Goal: Transaction & Acquisition: Purchase product/service

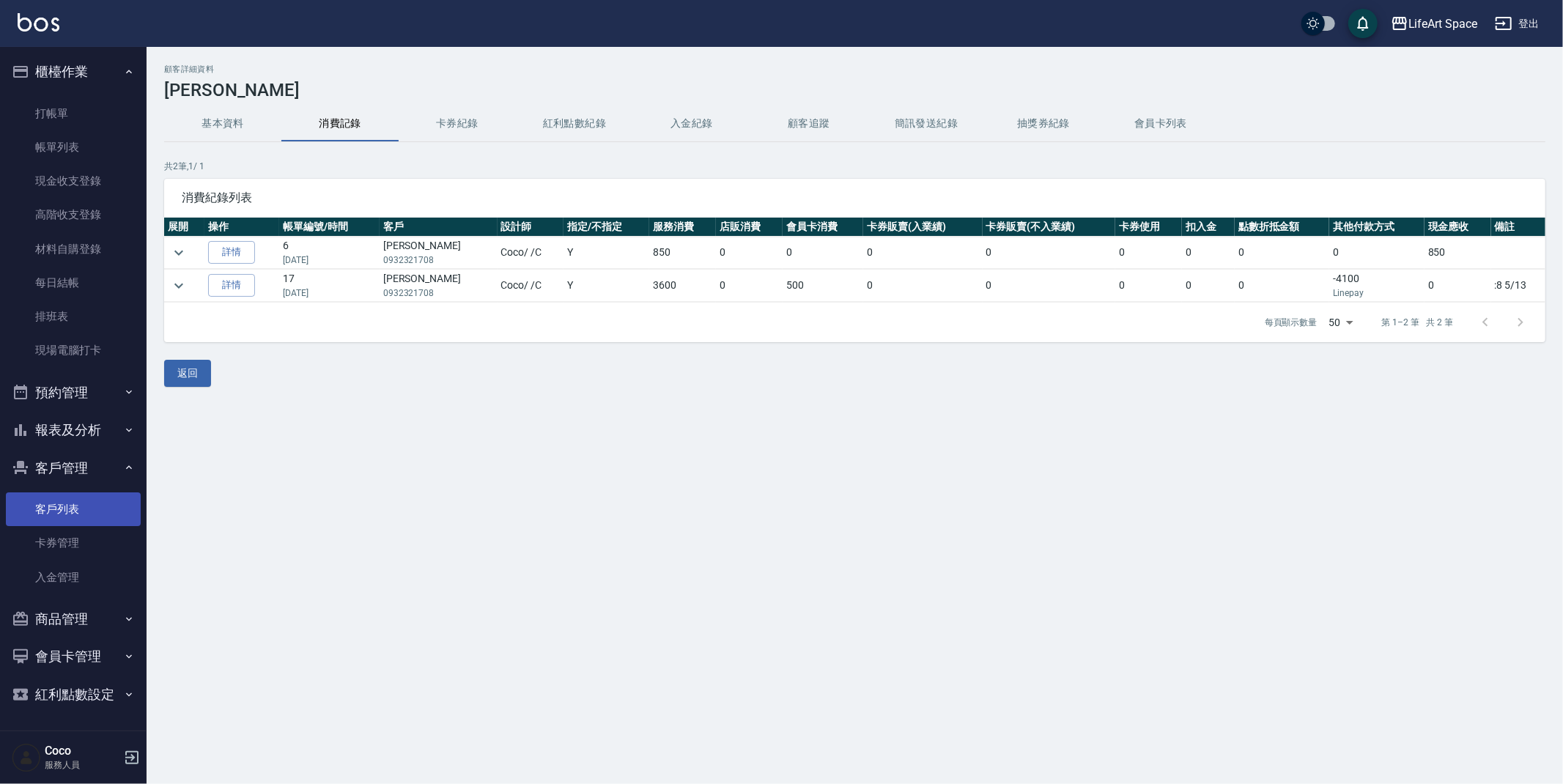
click at [83, 513] on link "客戶列表" at bounding box center [73, 508] width 135 height 34
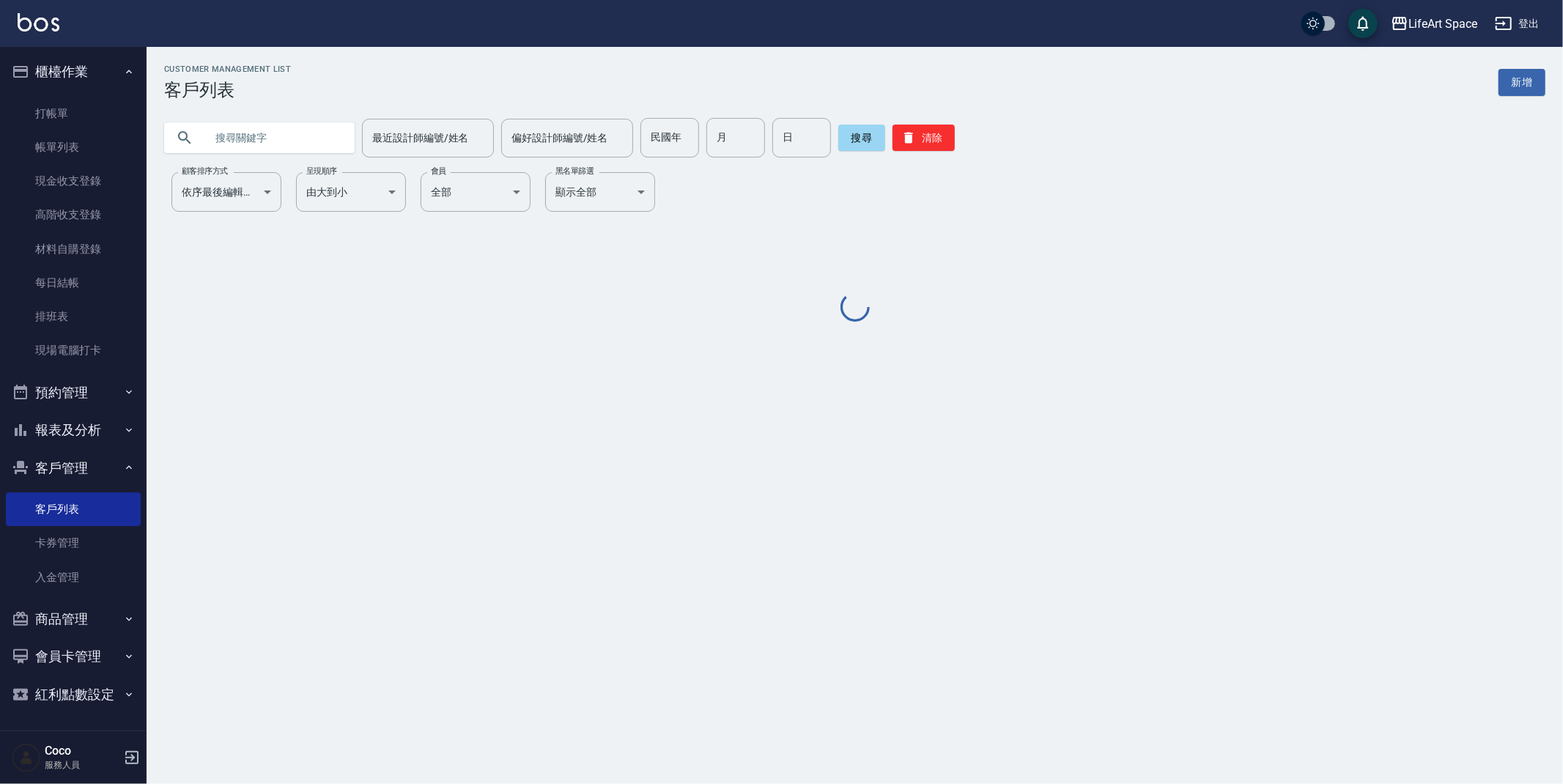
click at [299, 143] on input "text" at bounding box center [274, 137] width 137 height 39
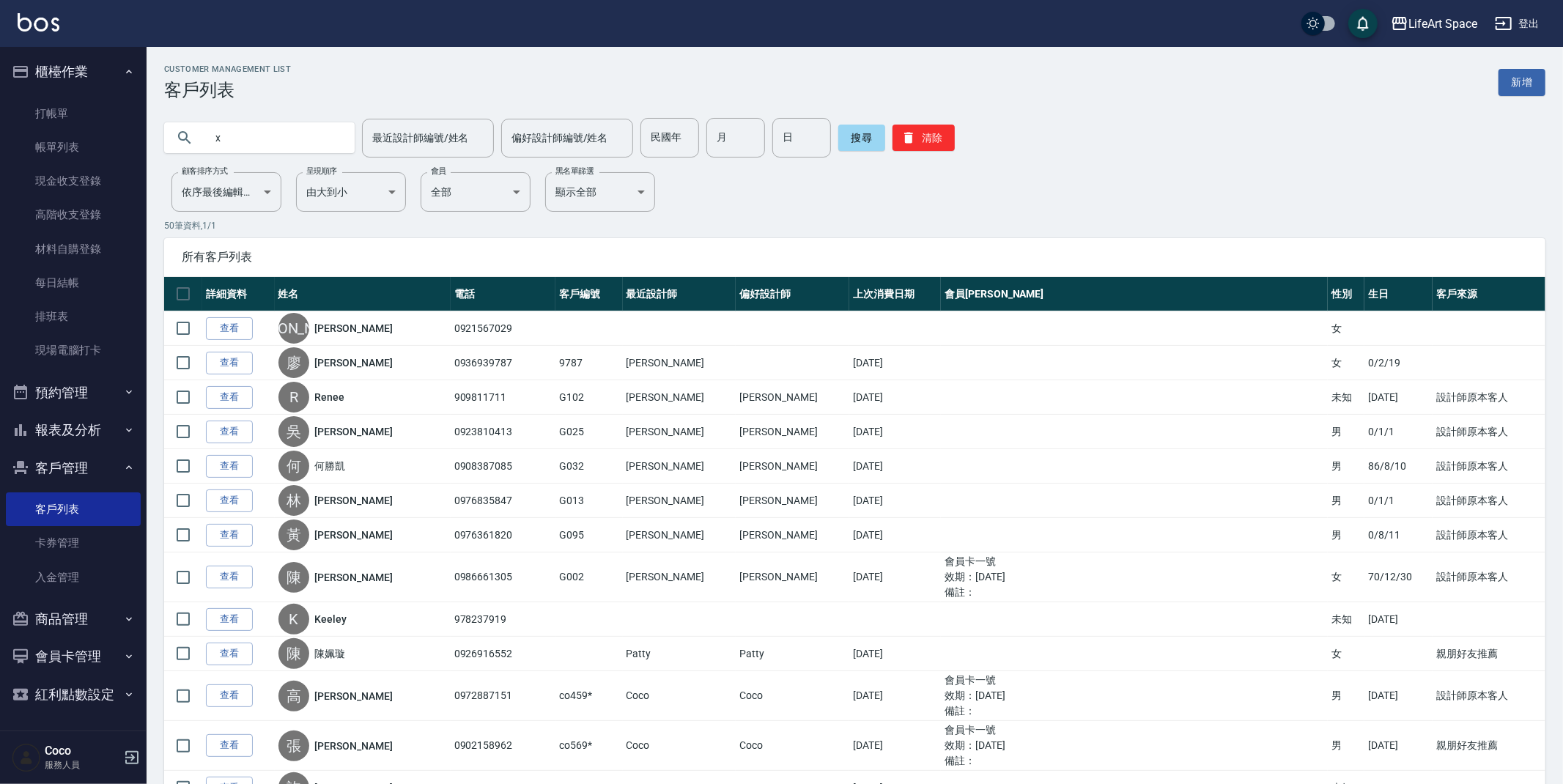
type input "x"
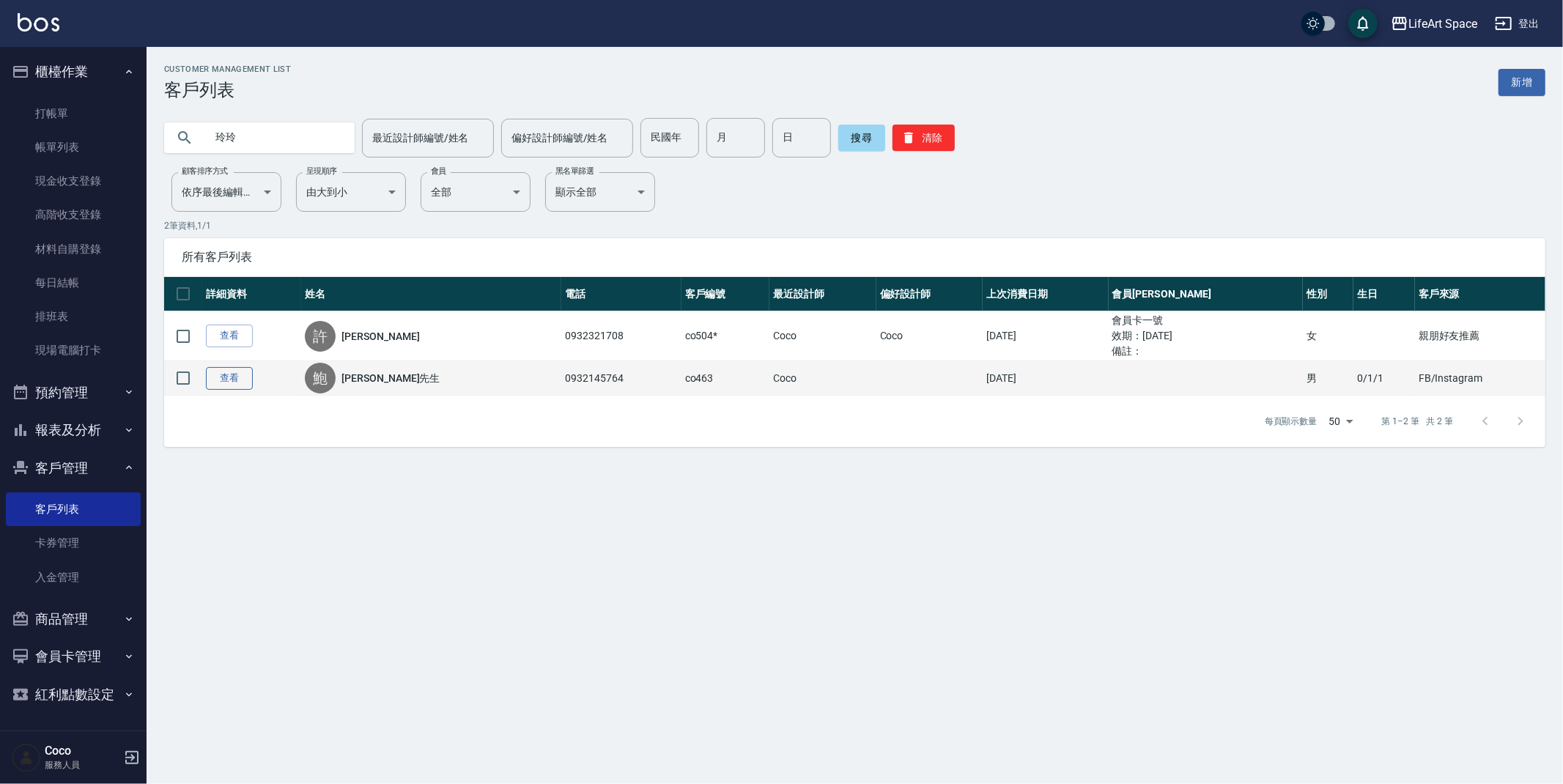
type input "玲玲"
click at [229, 376] on link "查看" at bounding box center [229, 379] width 47 height 23
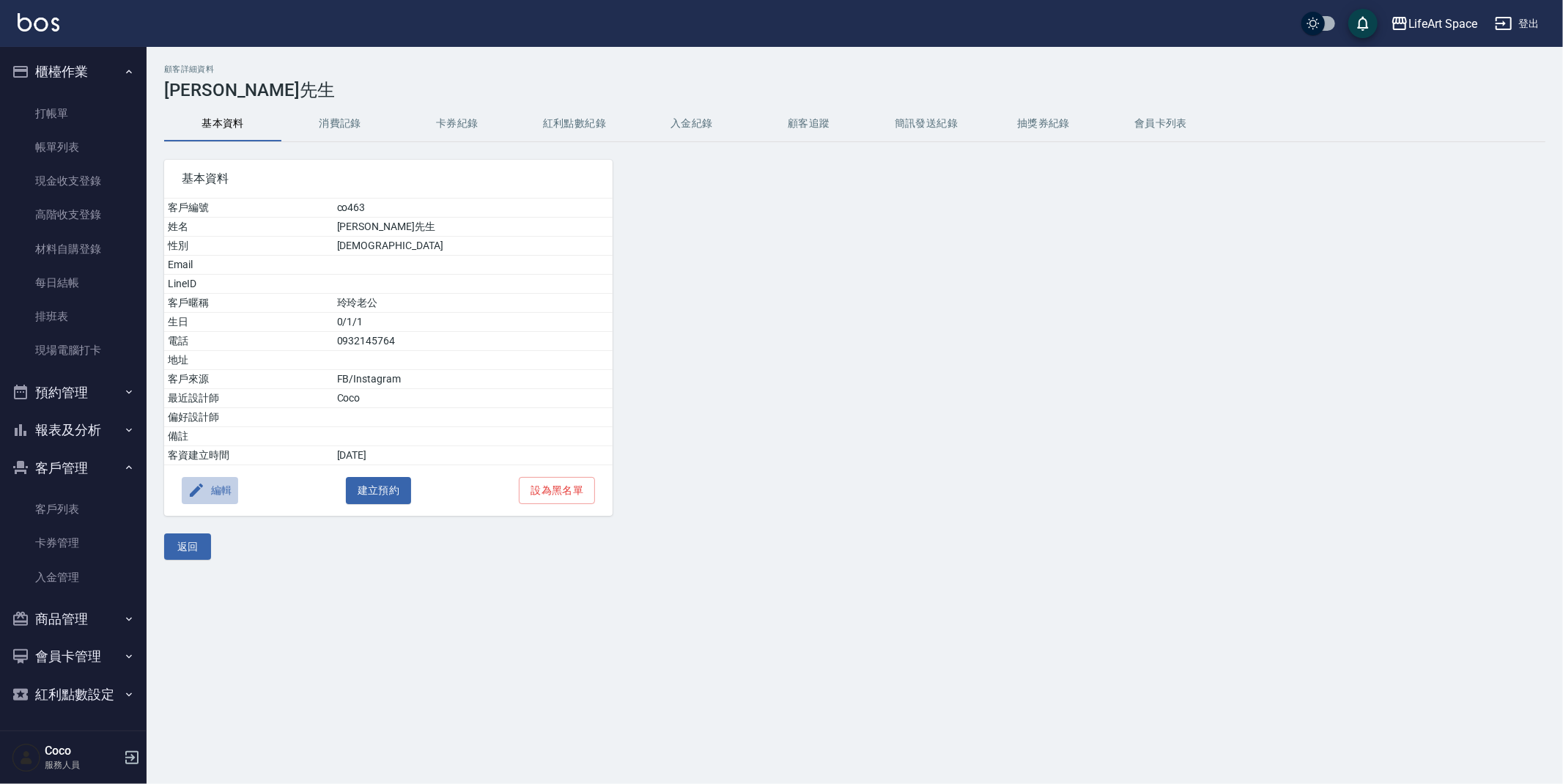
click at [229, 490] on button "編輯" at bounding box center [209, 490] width 56 height 27
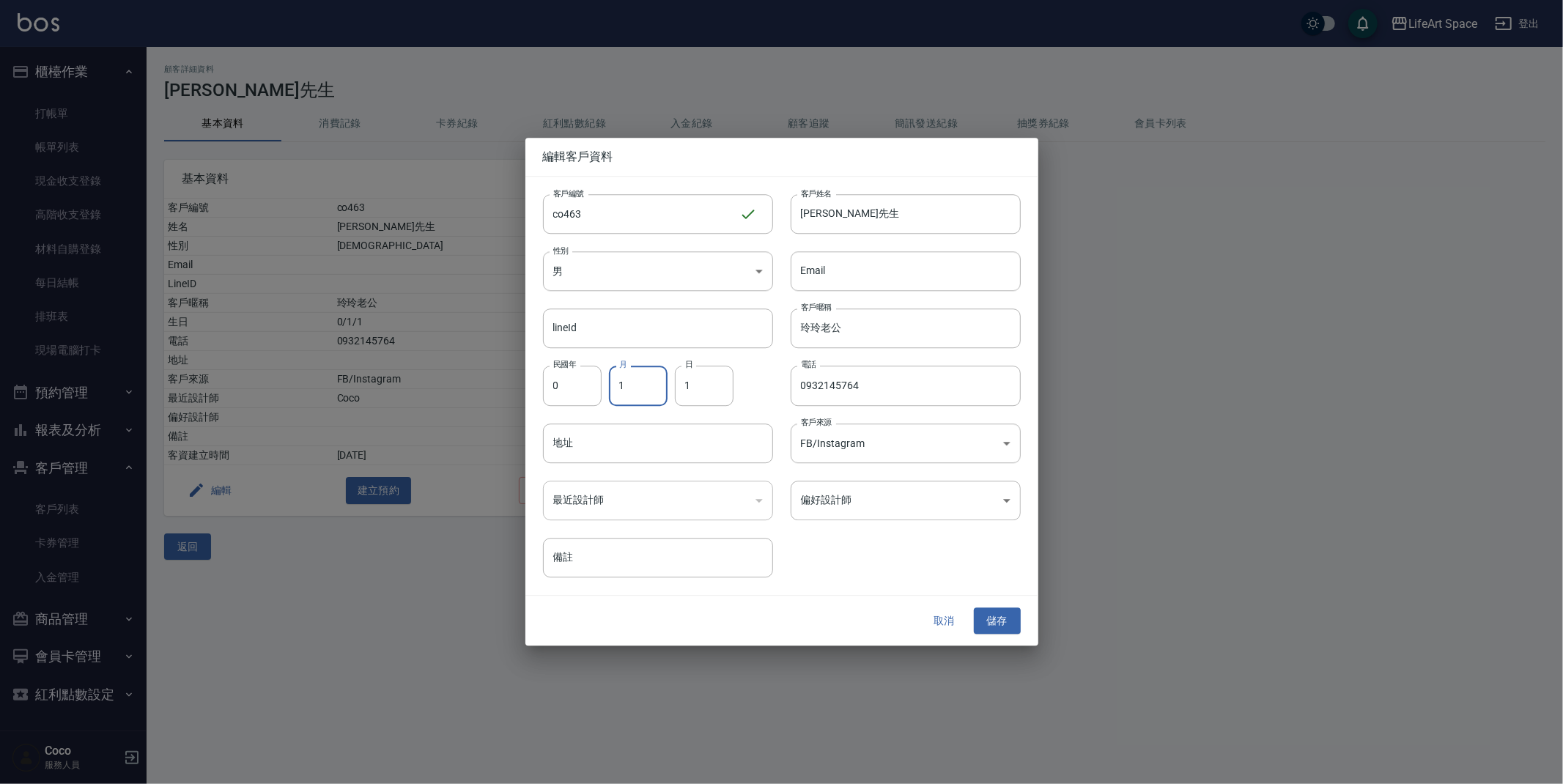
drag, startPoint x: 651, startPoint y: 388, endPoint x: 610, endPoint y: 388, distance: 41.0
click at [610, 388] on input "1" at bounding box center [638, 386] width 59 height 39
drag, startPoint x: 631, startPoint y: 388, endPoint x: 616, endPoint y: 386, distance: 15.1
click at [616, 386] on input "1" at bounding box center [638, 386] width 59 height 39
type input "1"
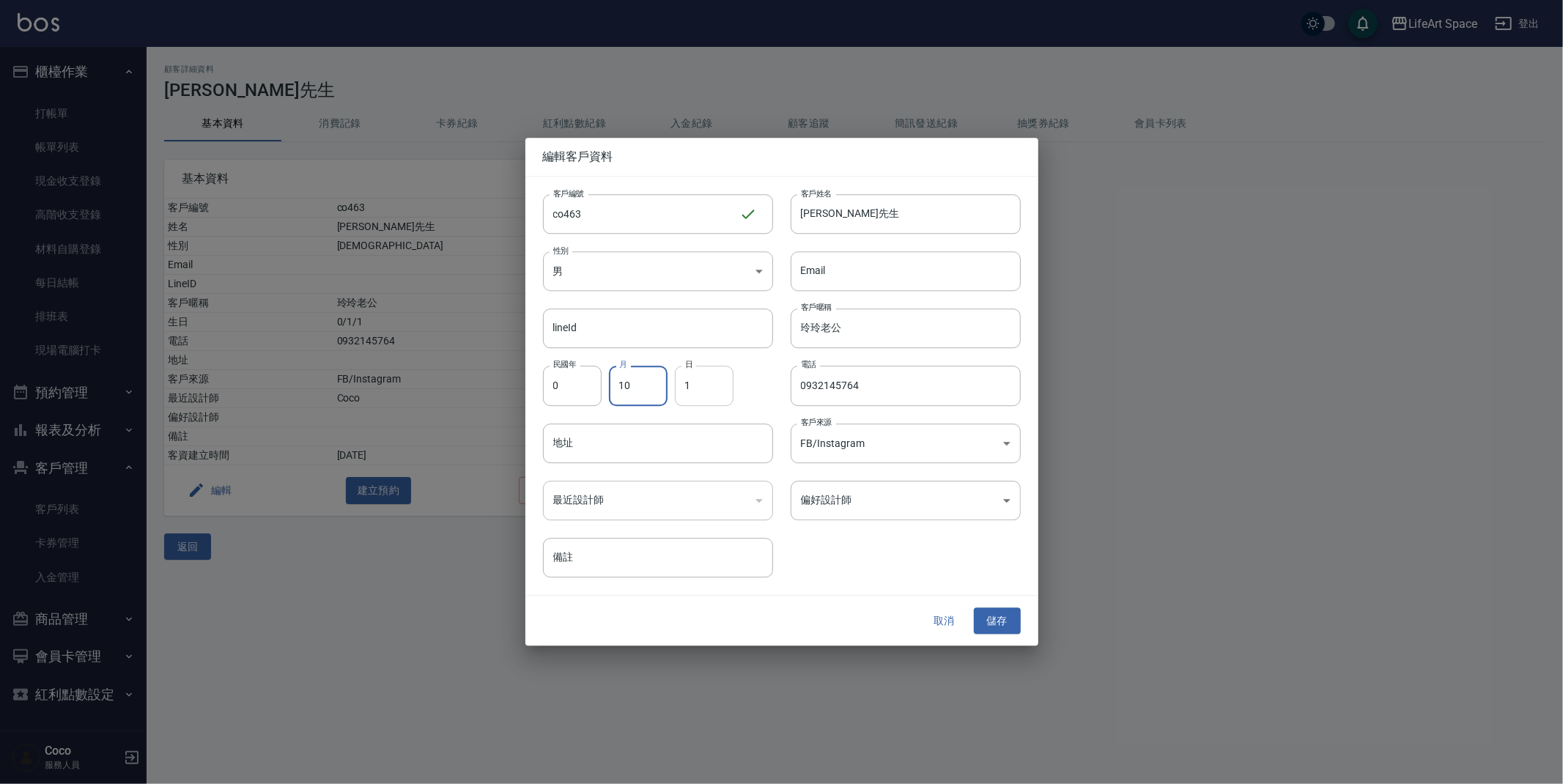
type input "10"
drag, startPoint x: 695, startPoint y: 385, endPoint x: 679, endPoint y: 384, distance: 16.0
click at [679, 384] on input "1" at bounding box center [704, 386] width 59 height 39
type input "03"
click at [606, 212] on input "co463" at bounding box center [641, 213] width 196 height 39
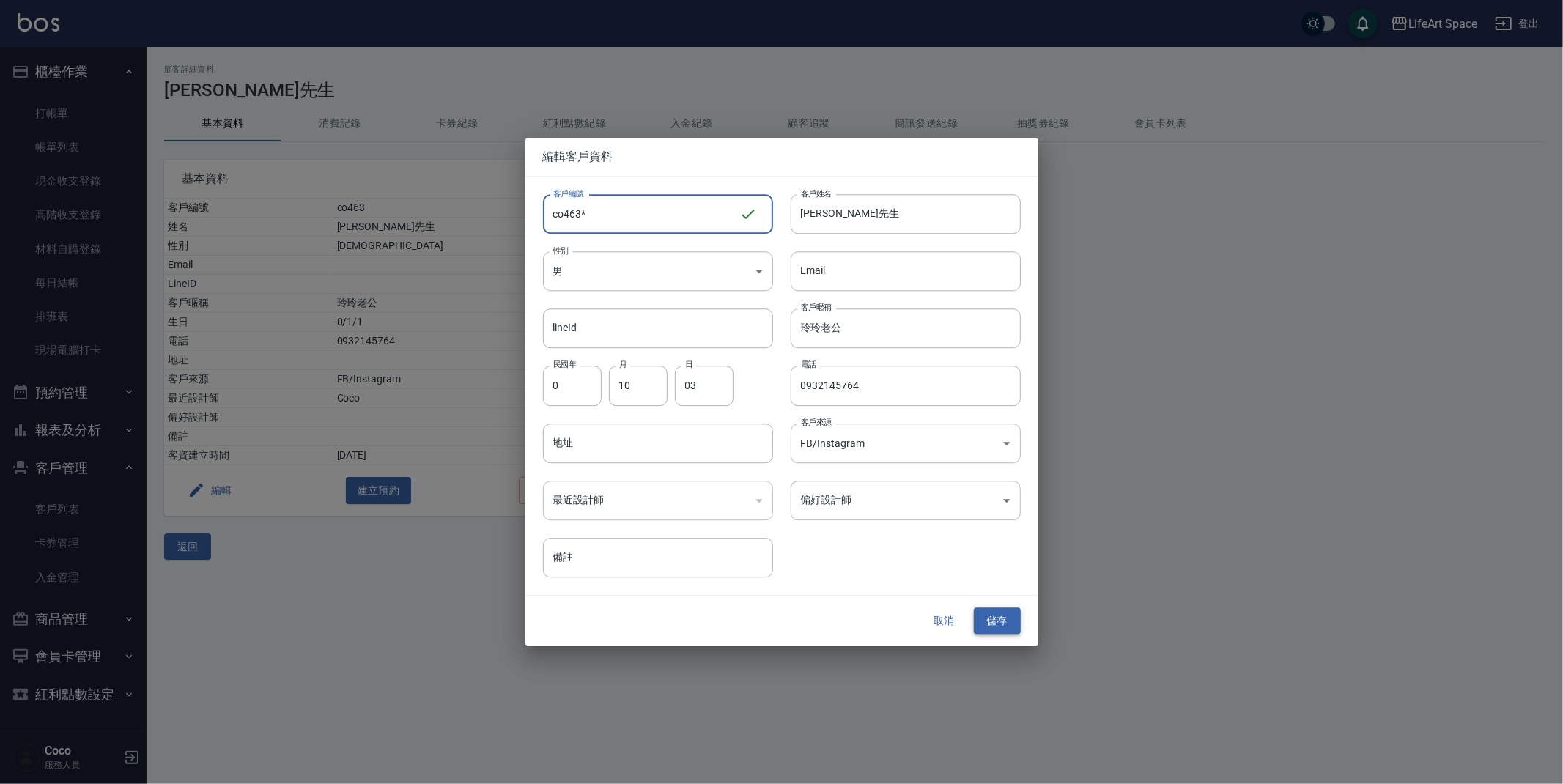
type input "co463*"
click at [1000, 622] on button "儲存" at bounding box center [997, 620] width 47 height 27
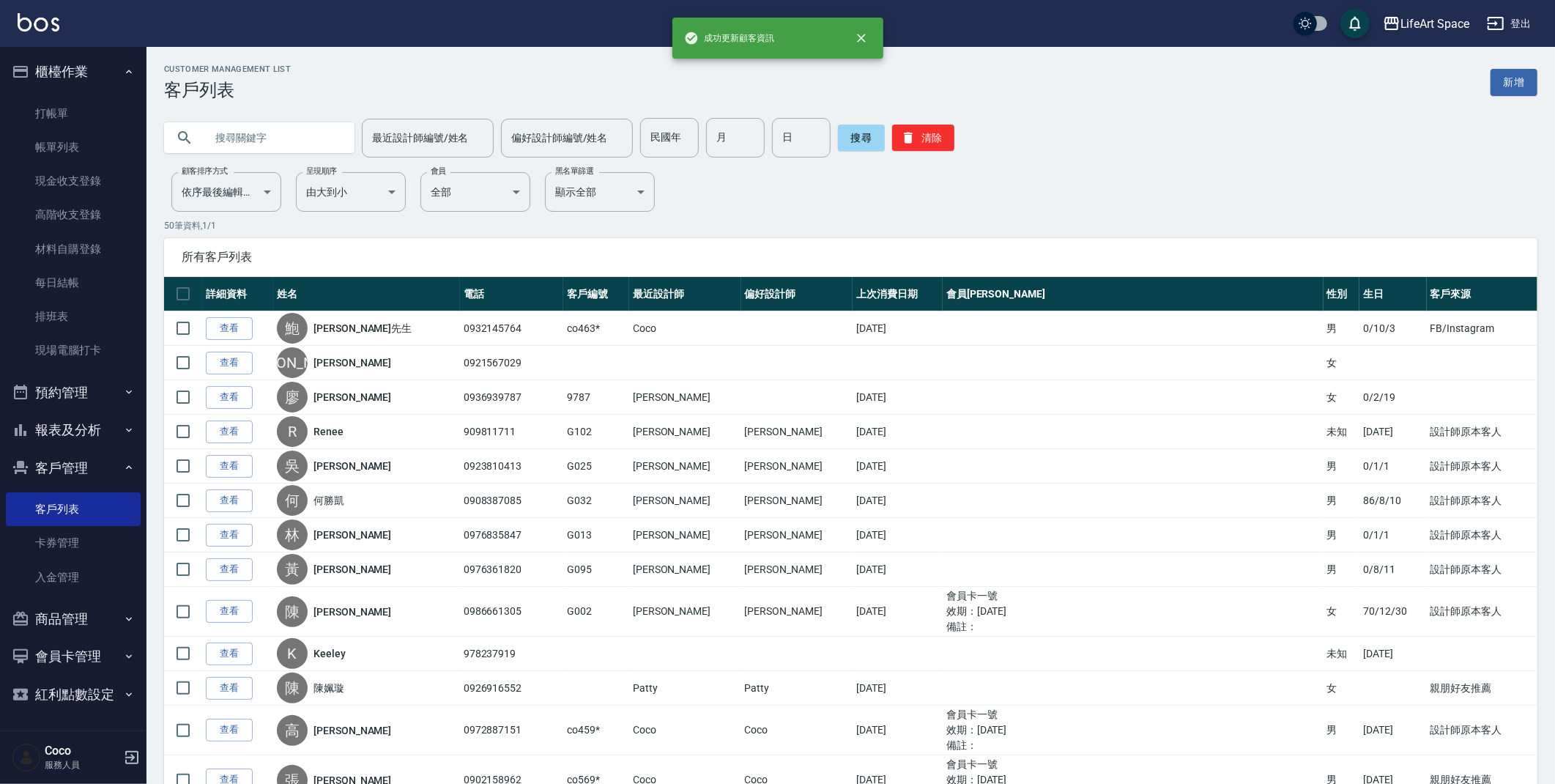
drag, startPoint x: 235, startPoint y: 130, endPoint x: 245, endPoint y: 89, distance: 42.2
click at [235, 130] on input "text" at bounding box center [274, 137] width 137 height 39
type input "x"
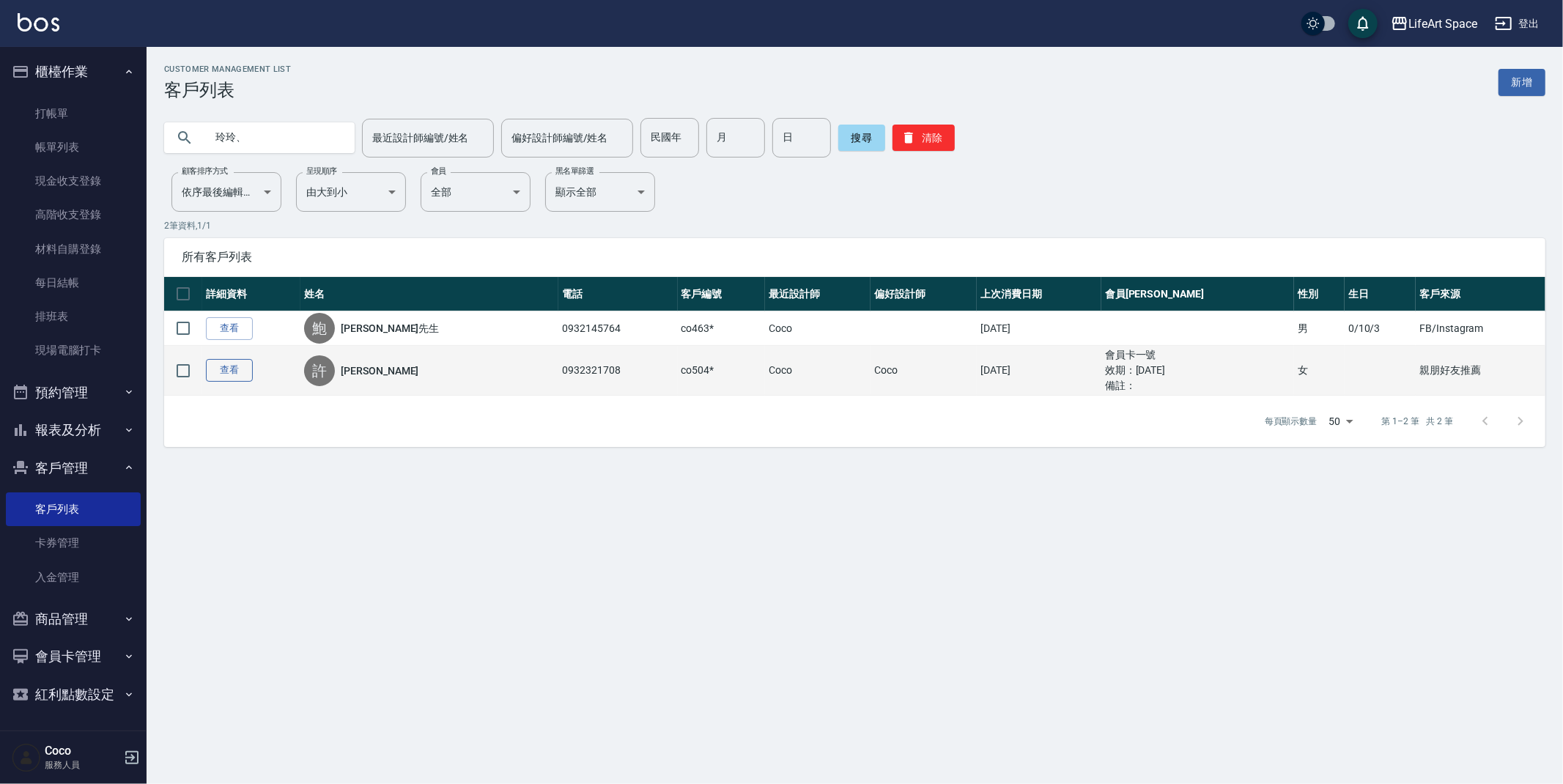
type input "玲玲、"
click at [247, 369] on link "查看" at bounding box center [229, 370] width 47 height 23
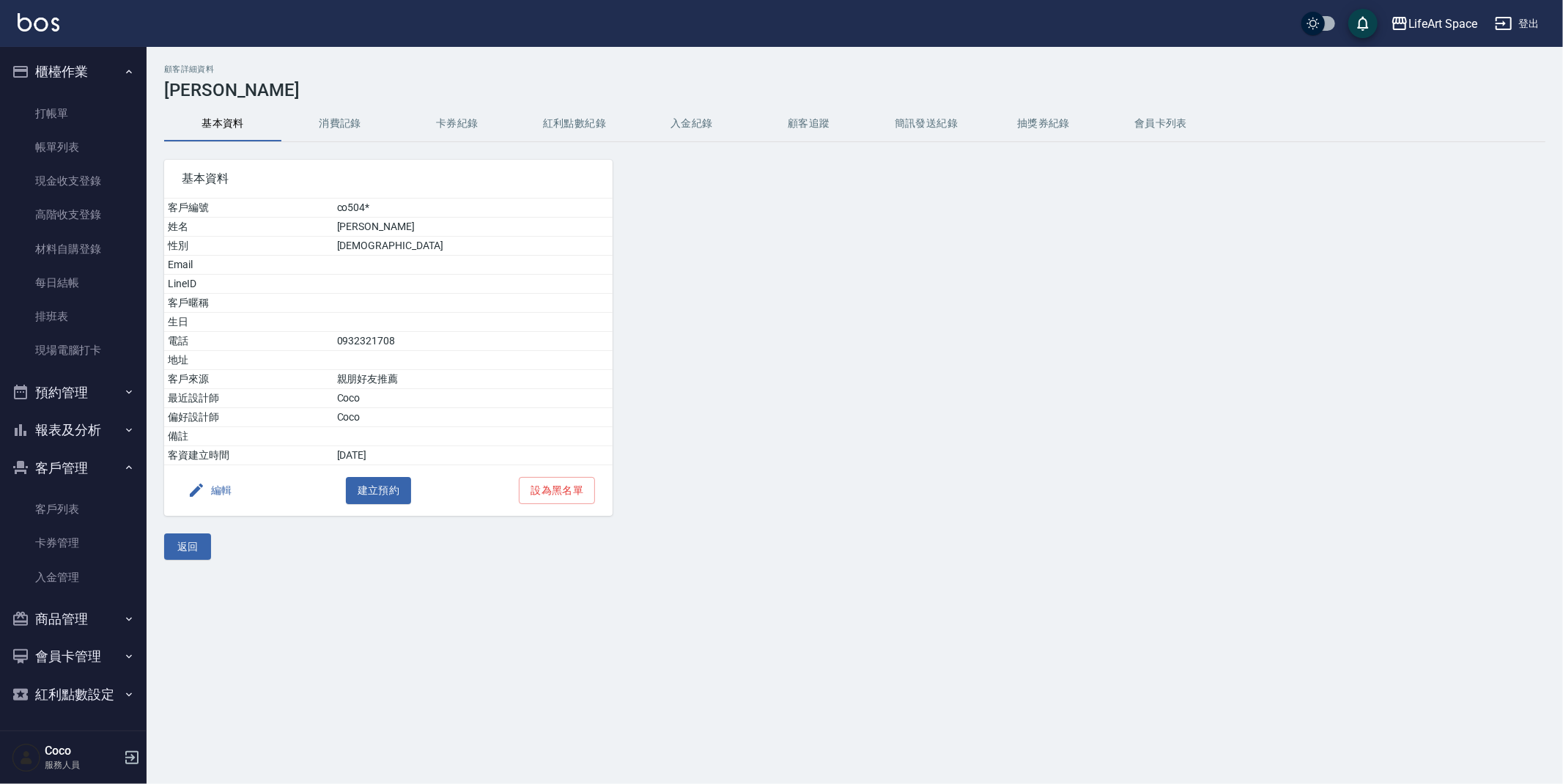
click at [228, 488] on button "編輯" at bounding box center [209, 490] width 56 height 27
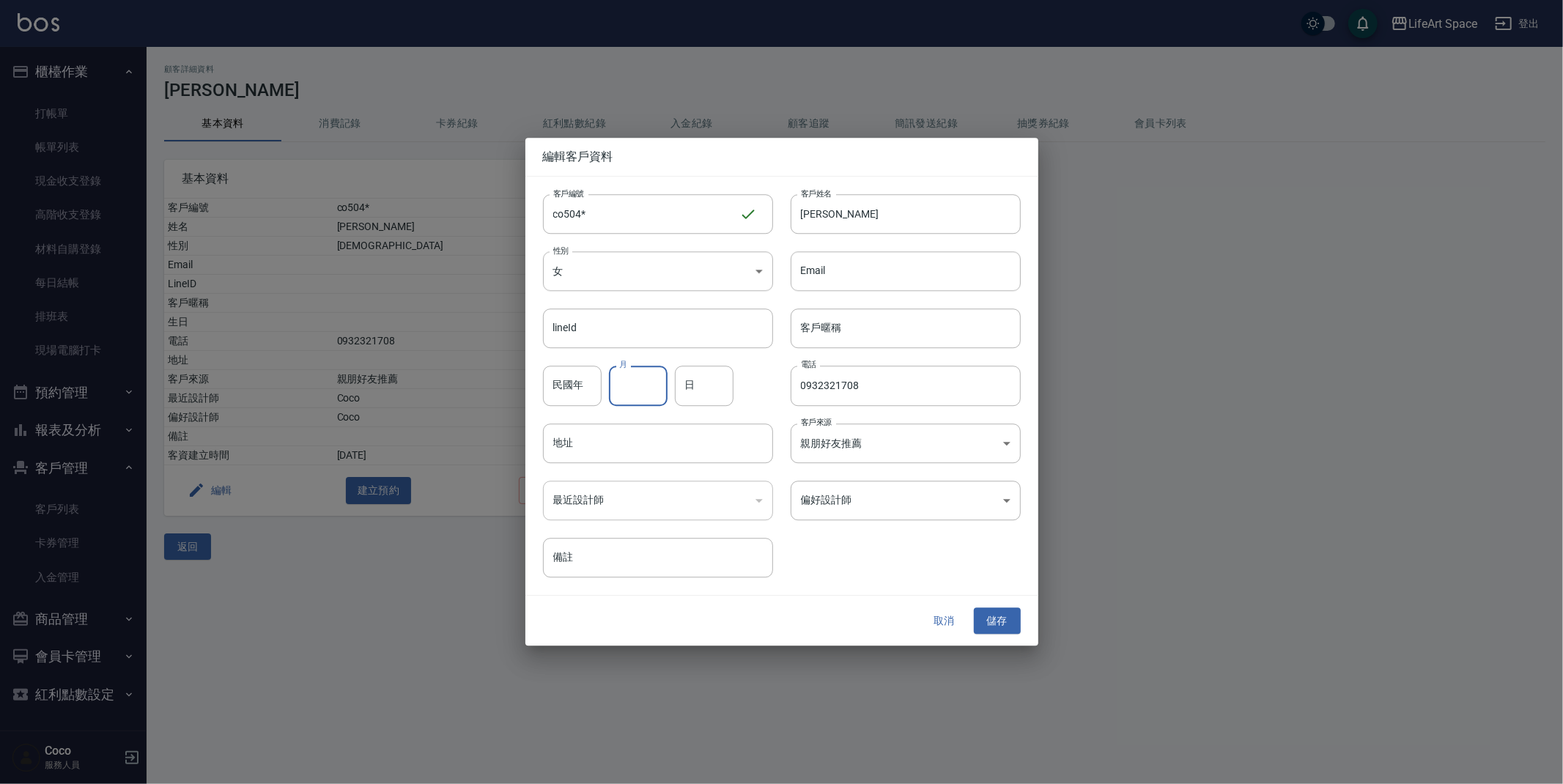
click at [649, 389] on input "月" at bounding box center [638, 386] width 59 height 39
type input "10"
click at [708, 389] on input "日" at bounding box center [704, 386] width 59 height 39
type input "12"
click at [989, 628] on button "儲存" at bounding box center [997, 620] width 47 height 27
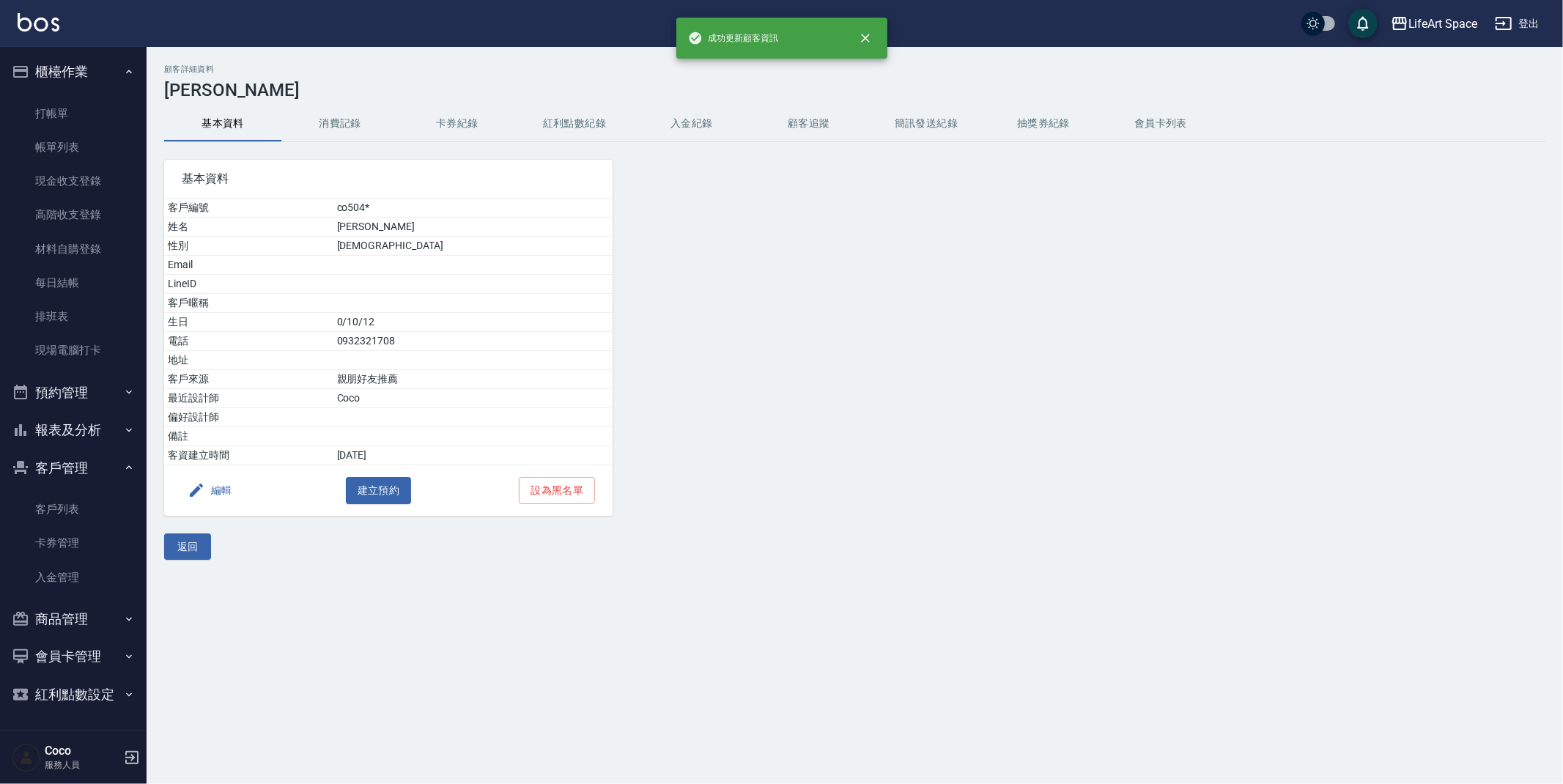
drag, startPoint x: 466, startPoint y: 586, endPoint x: 452, endPoint y: 576, distance: 17.2
click at [468, 586] on div "顧客詳細資料 許玲玲 基本資料 消費記錄 卡券紀錄 紅利點數紀錄 入金紀錄 顧客追蹤 簡訊發送紀錄 抽獎券紀錄 會員卡列表 基本資料 客戶編號 co504* …" at bounding box center [781, 392] width 1563 height 784
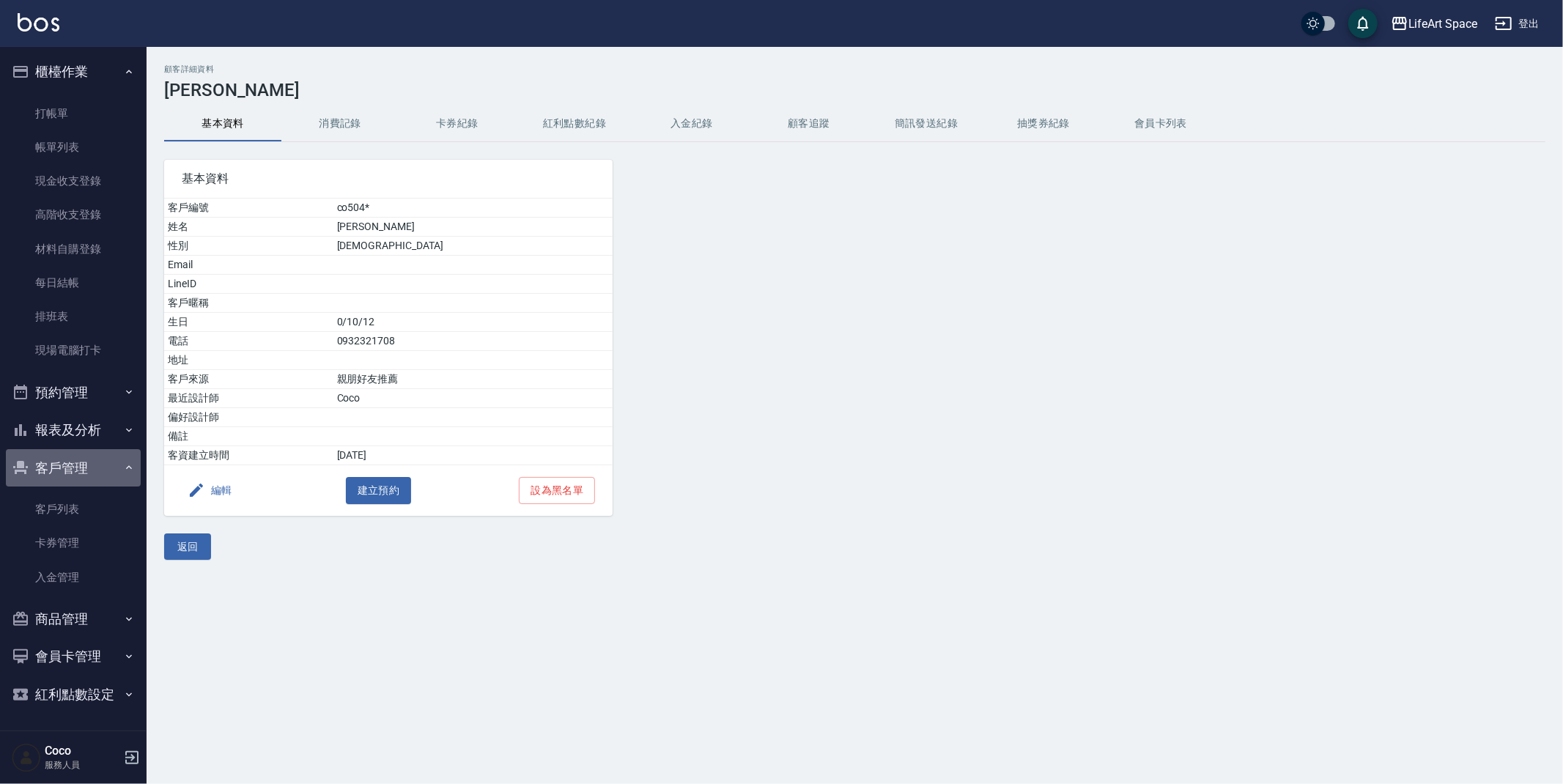
click at [59, 459] on button "客戶管理" at bounding box center [73, 468] width 135 height 38
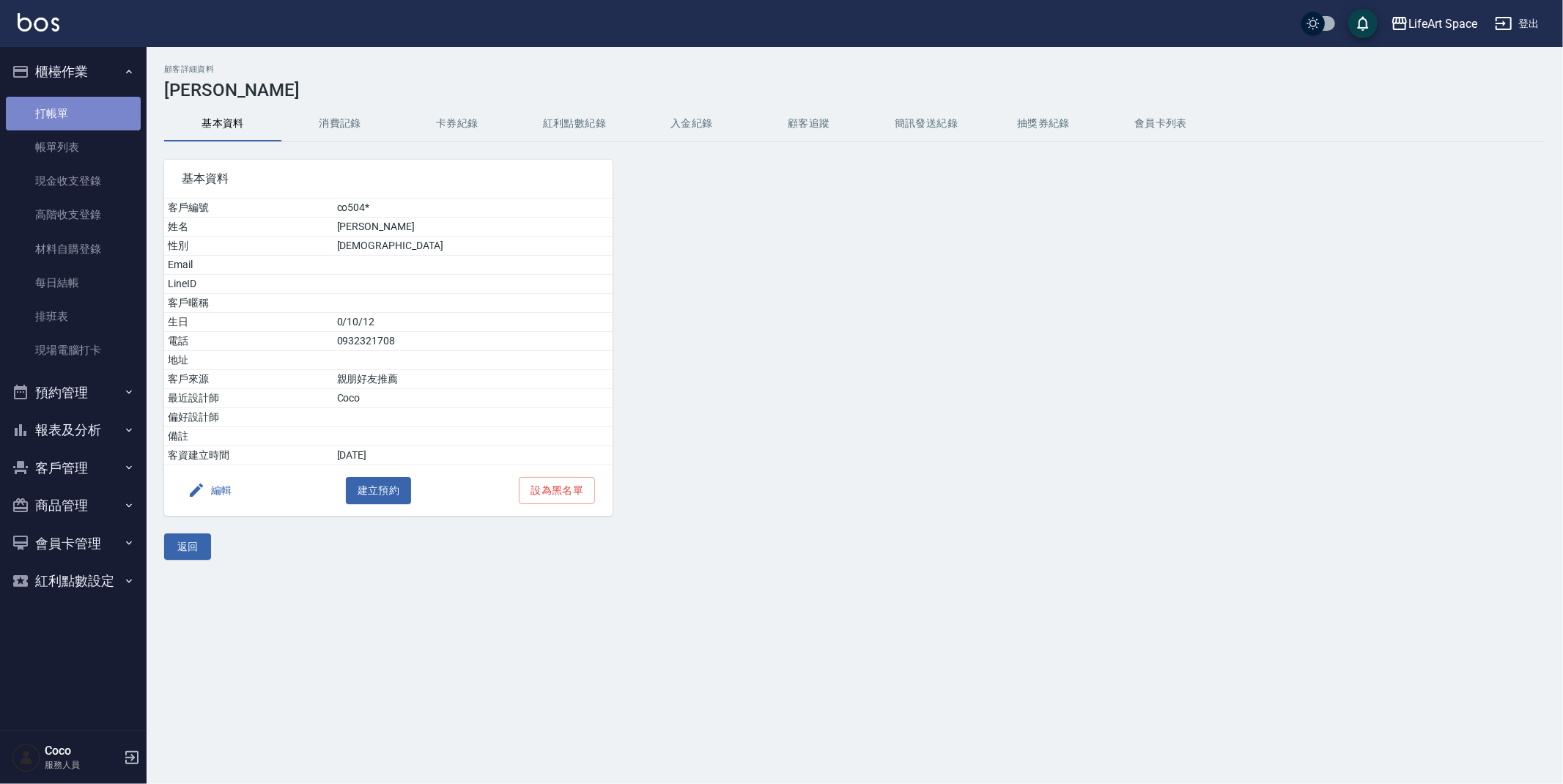
click at [96, 117] on link "打帳單" at bounding box center [73, 113] width 135 height 34
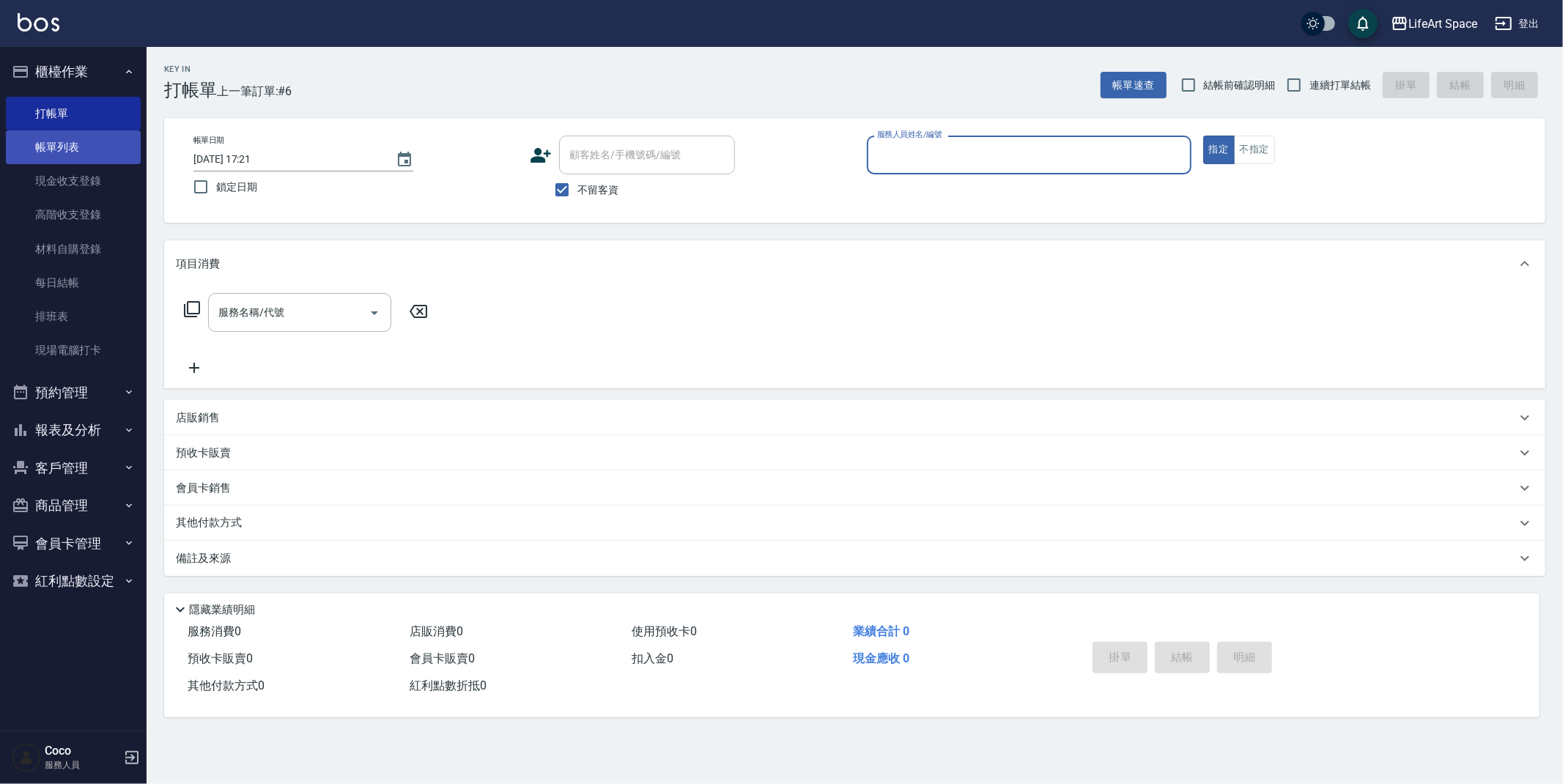
drag, startPoint x: 54, startPoint y: 148, endPoint x: 38, endPoint y: 146, distance: 16.1
click at [54, 148] on link "帳單列表" at bounding box center [73, 146] width 135 height 34
click at [38, 146] on link "帳單列表" at bounding box center [73, 146] width 135 height 34
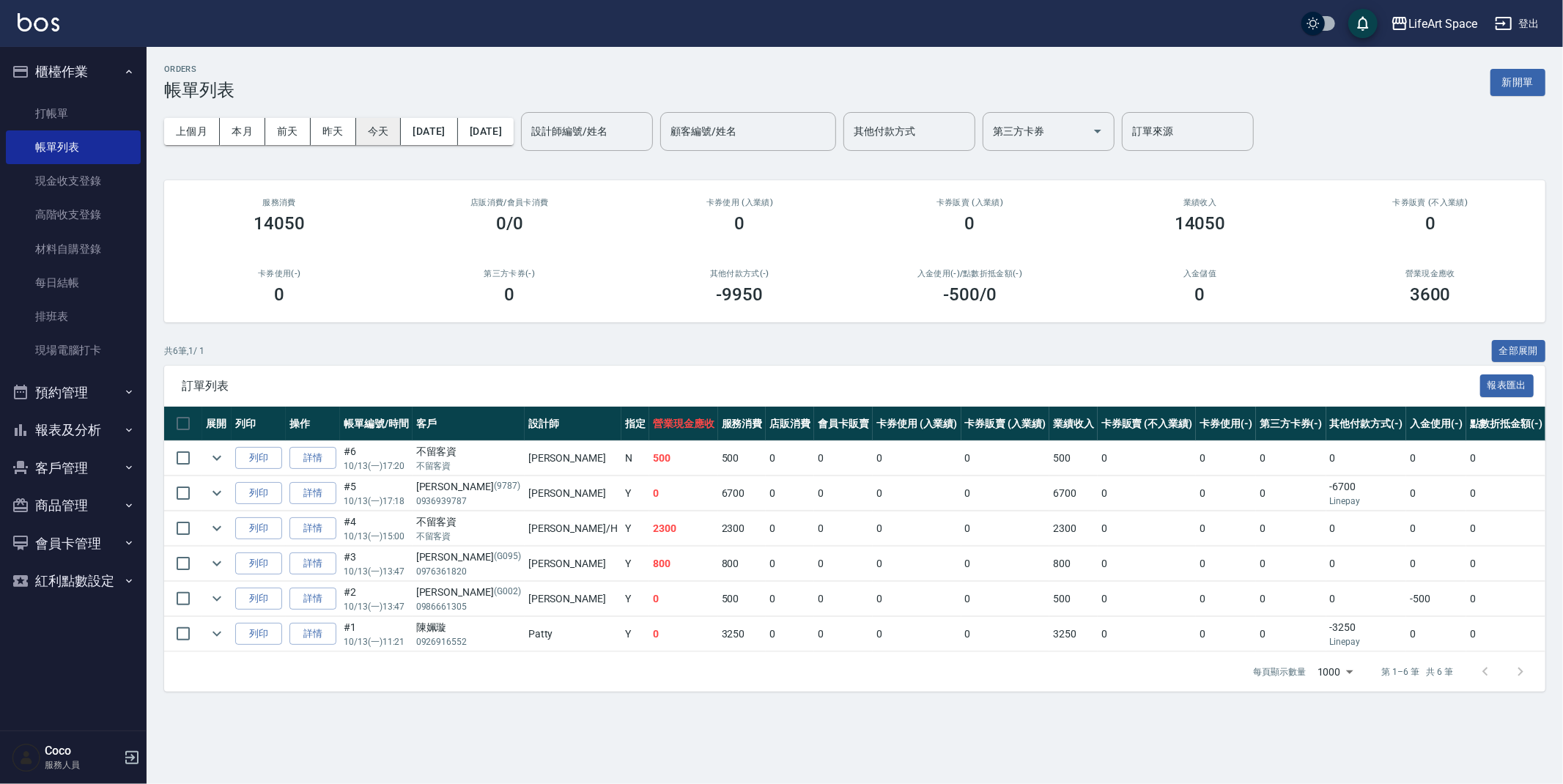
click at [376, 132] on button "今天" at bounding box center [379, 131] width 46 height 27
click at [375, 131] on button "今天" at bounding box center [379, 131] width 46 height 27
click at [1511, 85] on button "新開單" at bounding box center [1517, 82] width 55 height 27
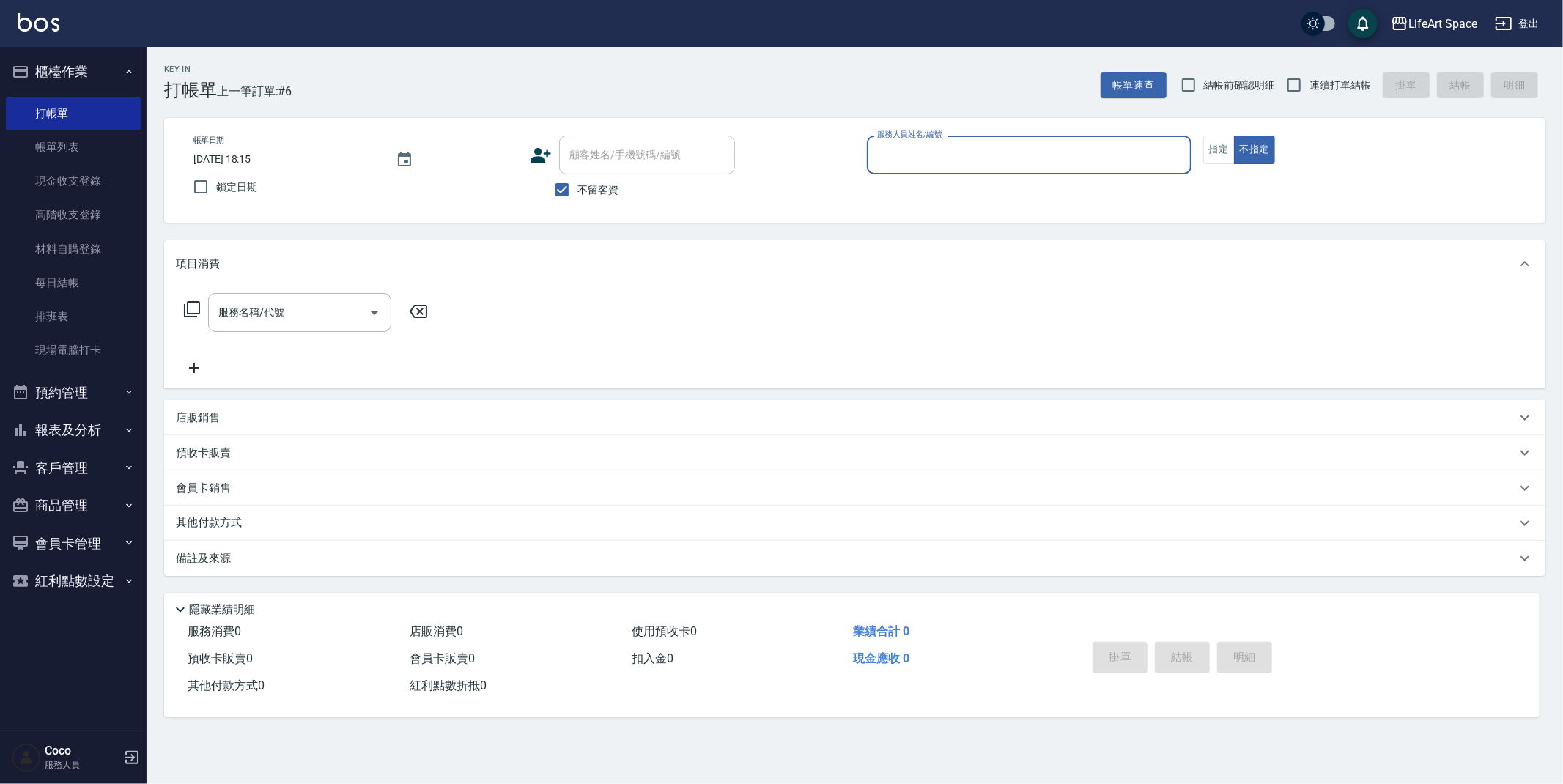
drag, startPoint x: 1218, startPoint y: 159, endPoint x: 1187, endPoint y: 161, distance: 31.1
click at [1218, 159] on button "指定" at bounding box center [1219, 150] width 32 height 29
click at [564, 190] on input "不留客資" at bounding box center [562, 190] width 31 height 31
checkbox input "false"
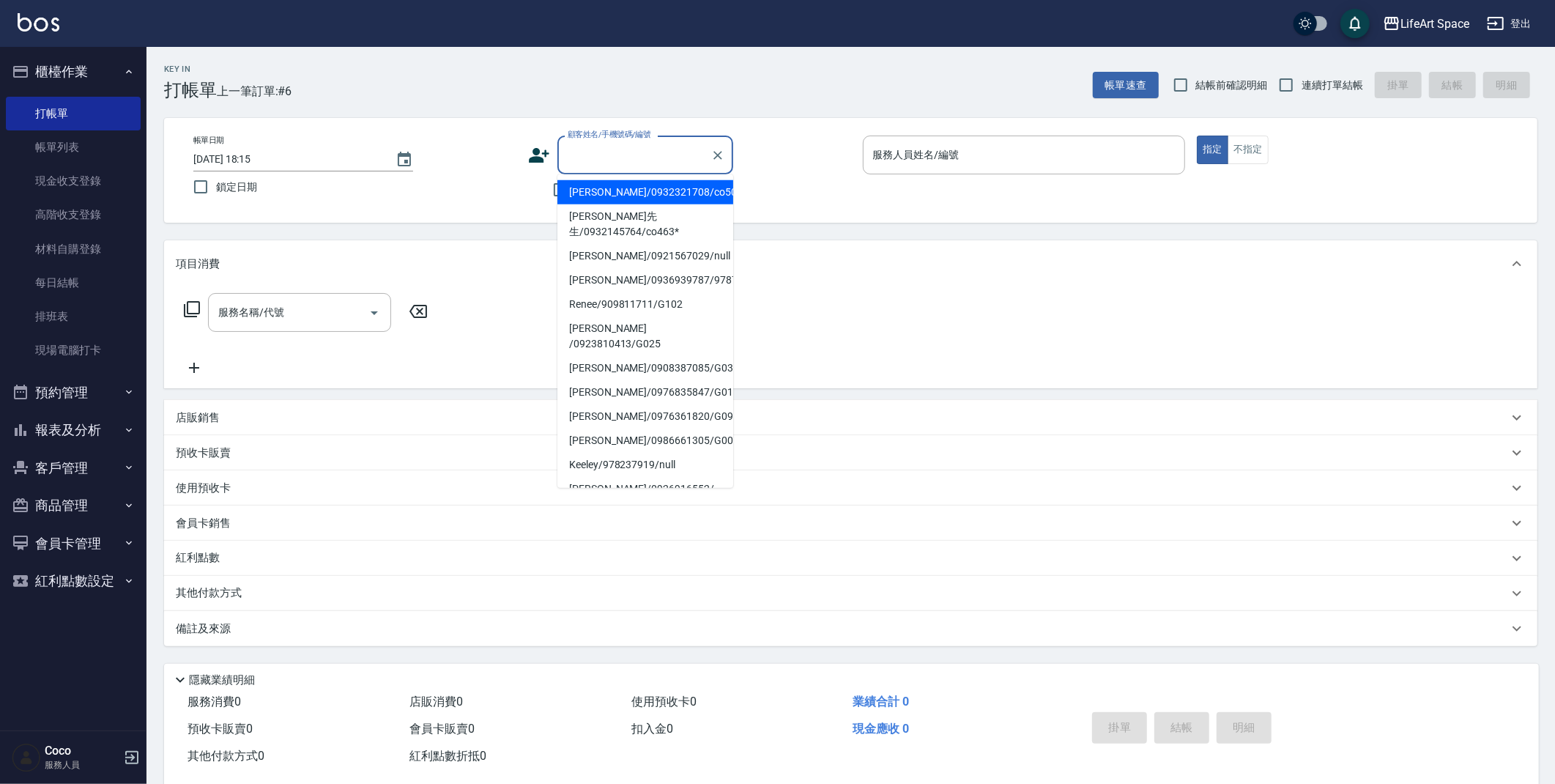
click at [603, 148] on div "顧客姓名/手機號碼/編號 顧客姓名/手機號碼/編號" at bounding box center [645, 155] width 176 height 38
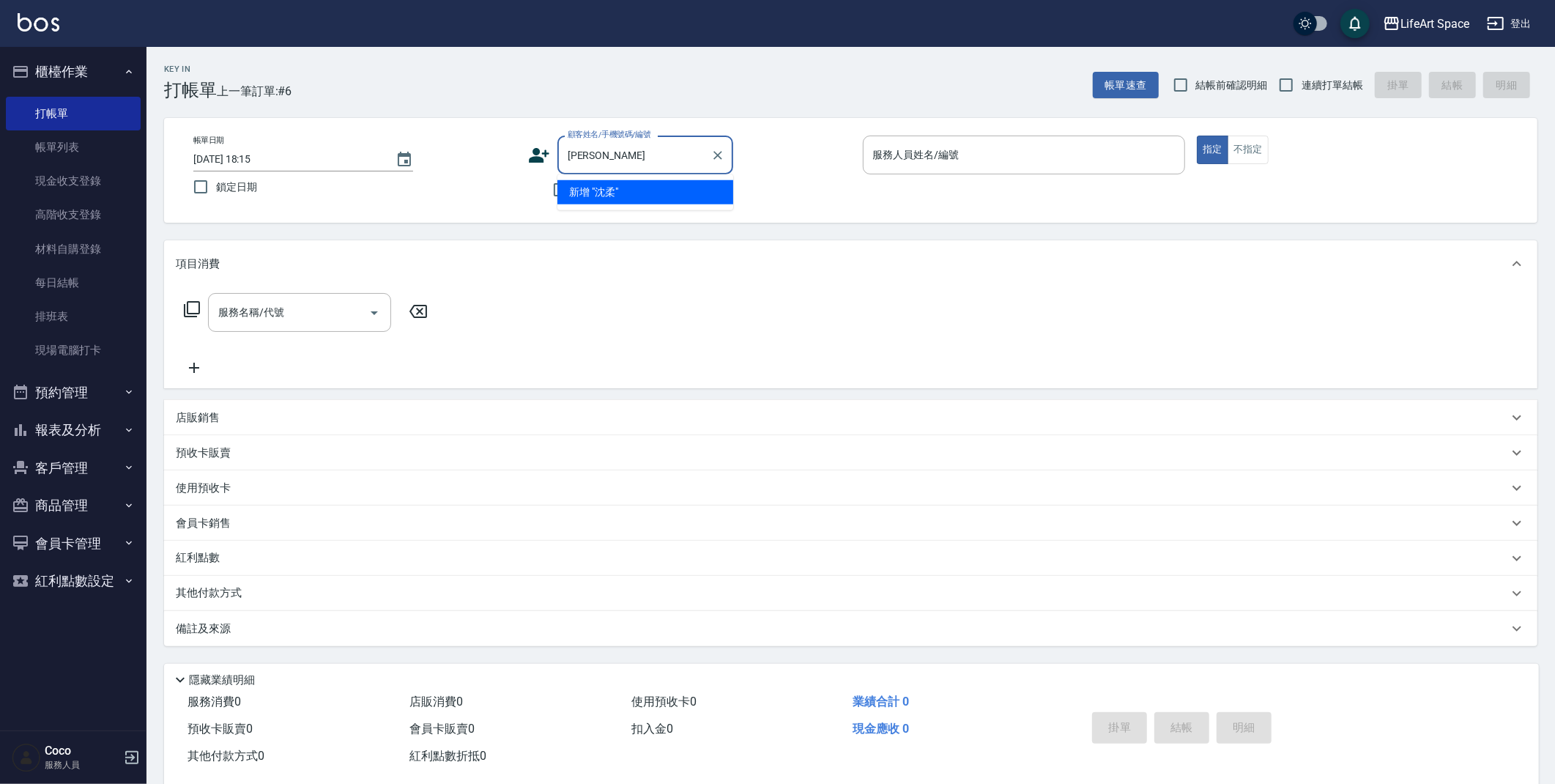
type input "[PERSON_NAME]"
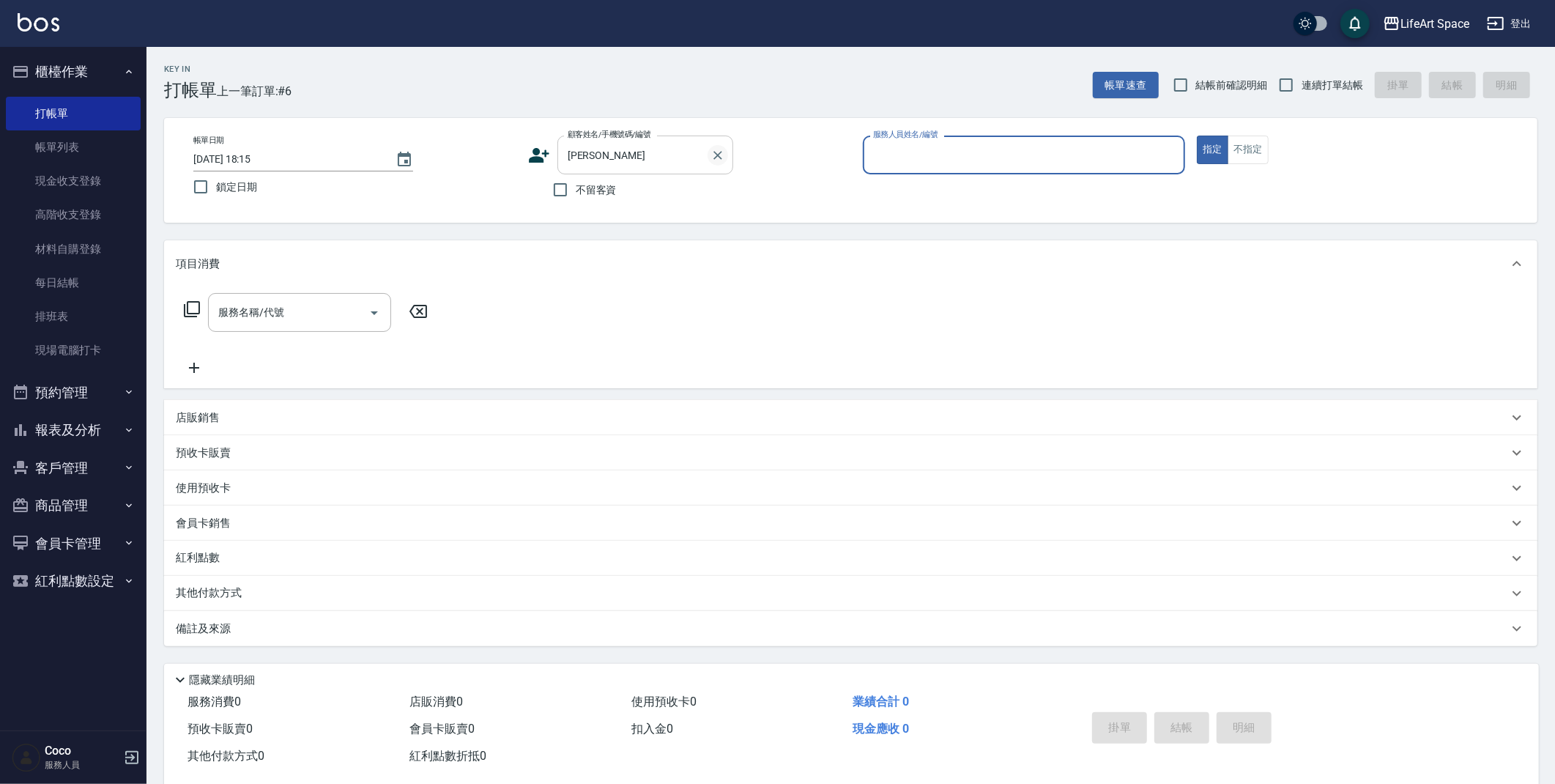
click at [707, 153] on button "Clear" at bounding box center [717, 155] width 20 height 20
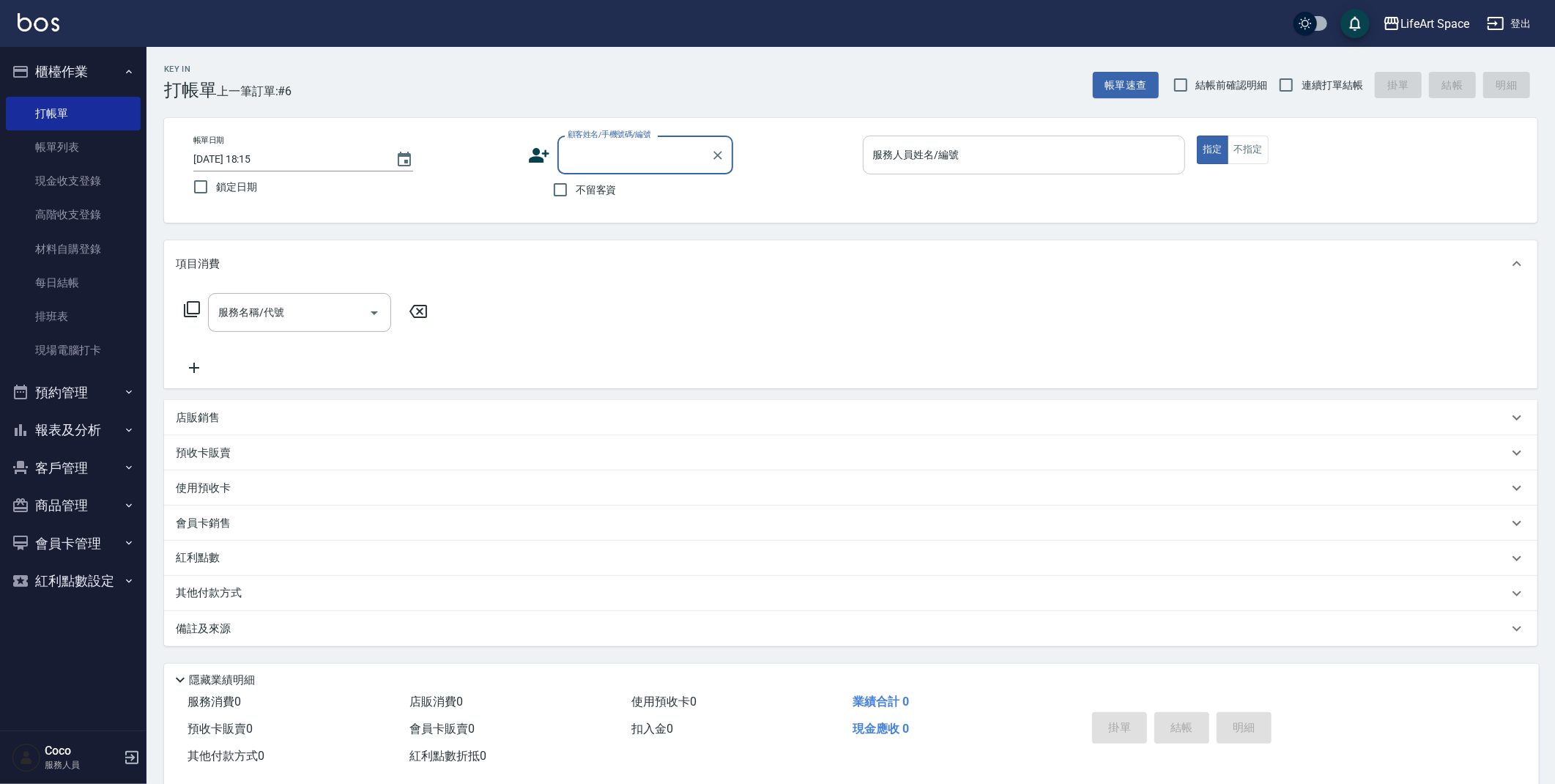
click at [917, 162] on input "服務人員姓名/編號" at bounding box center [1024, 155] width 310 height 25
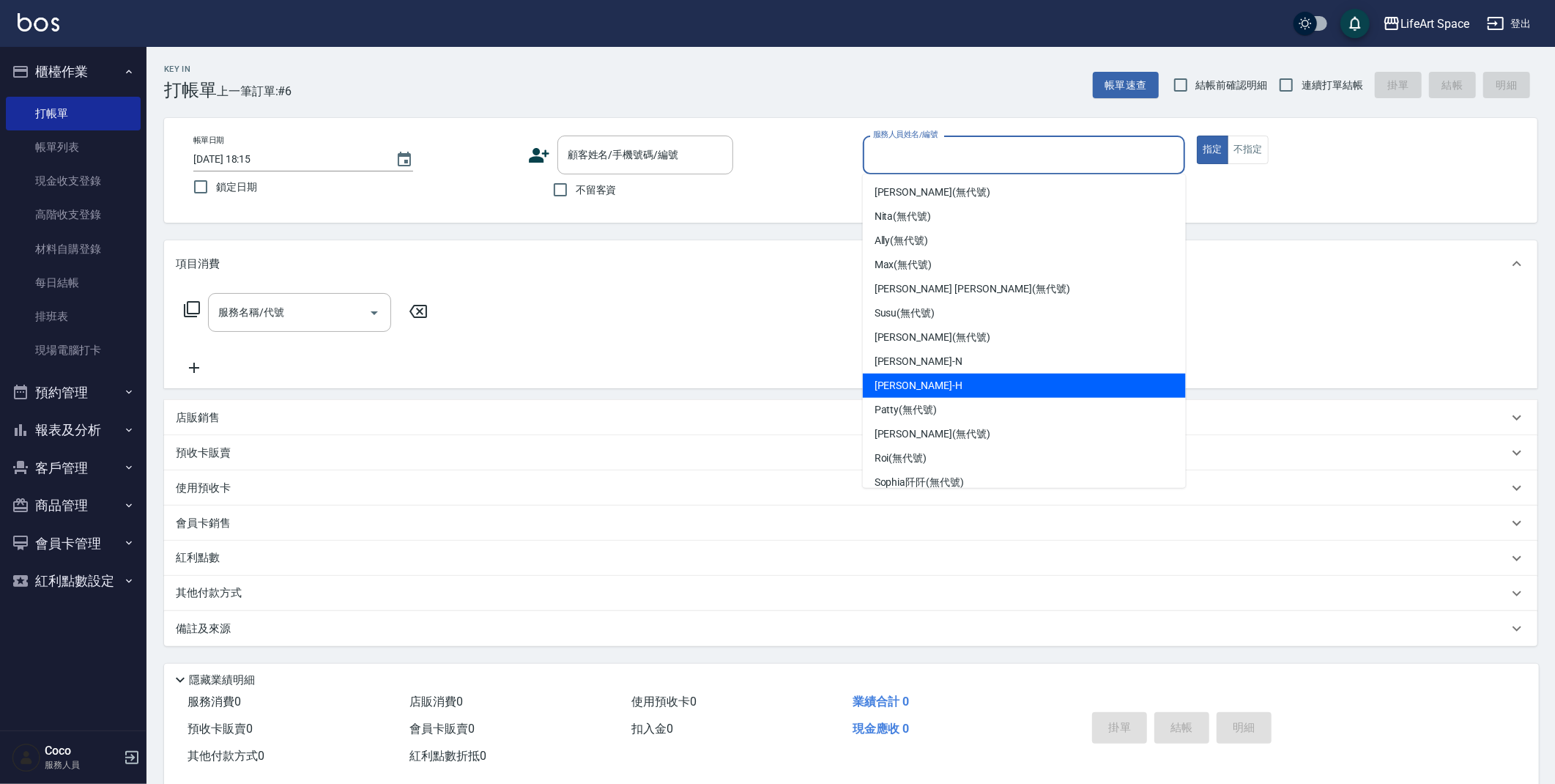
click at [933, 383] on div "[PERSON_NAME]" at bounding box center [1024, 386] width 323 height 25
type input "[PERSON_NAME]"
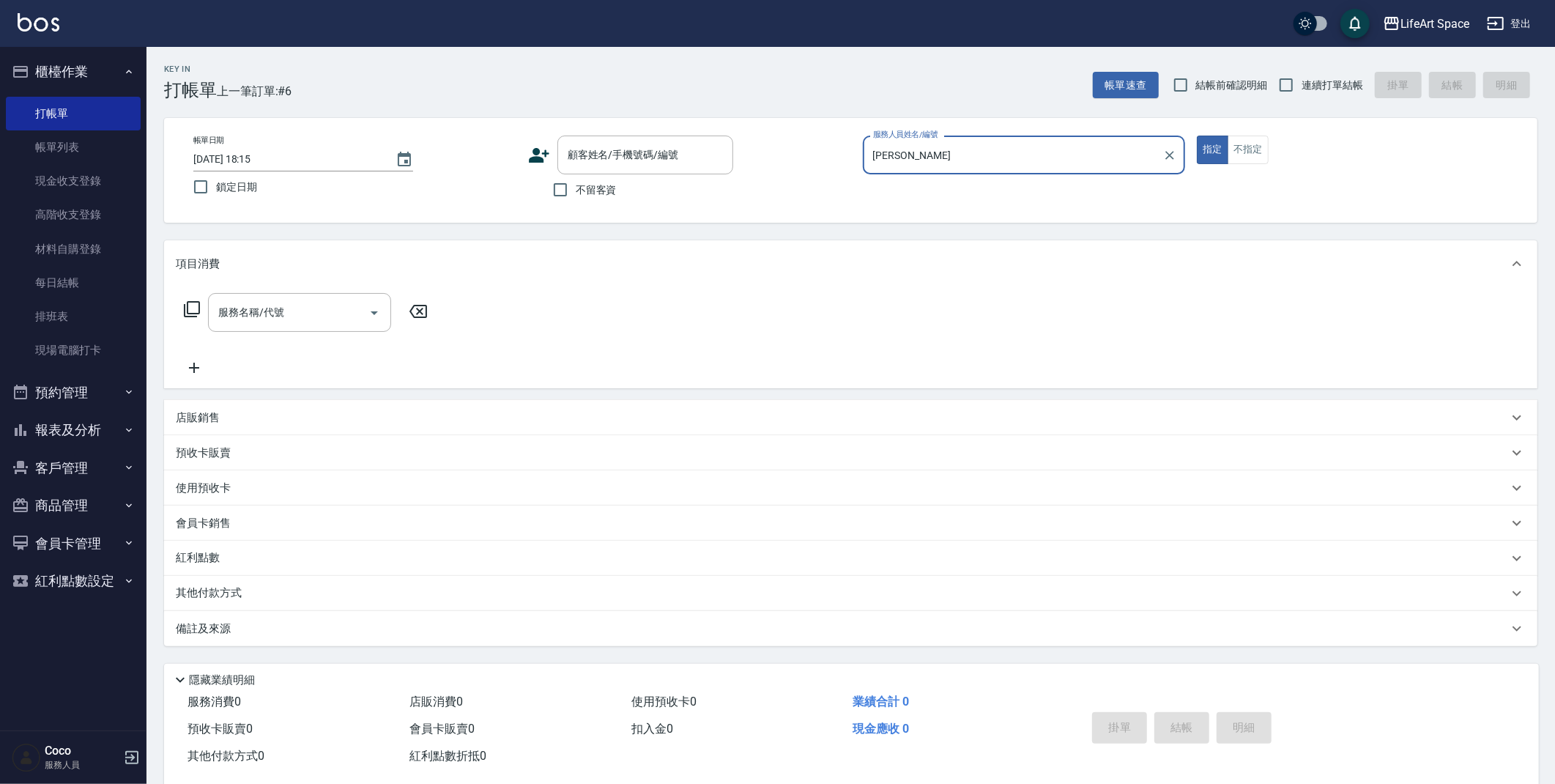
click at [271, 314] on input "服務名稱/代號" at bounding box center [288, 311] width 148 height 25
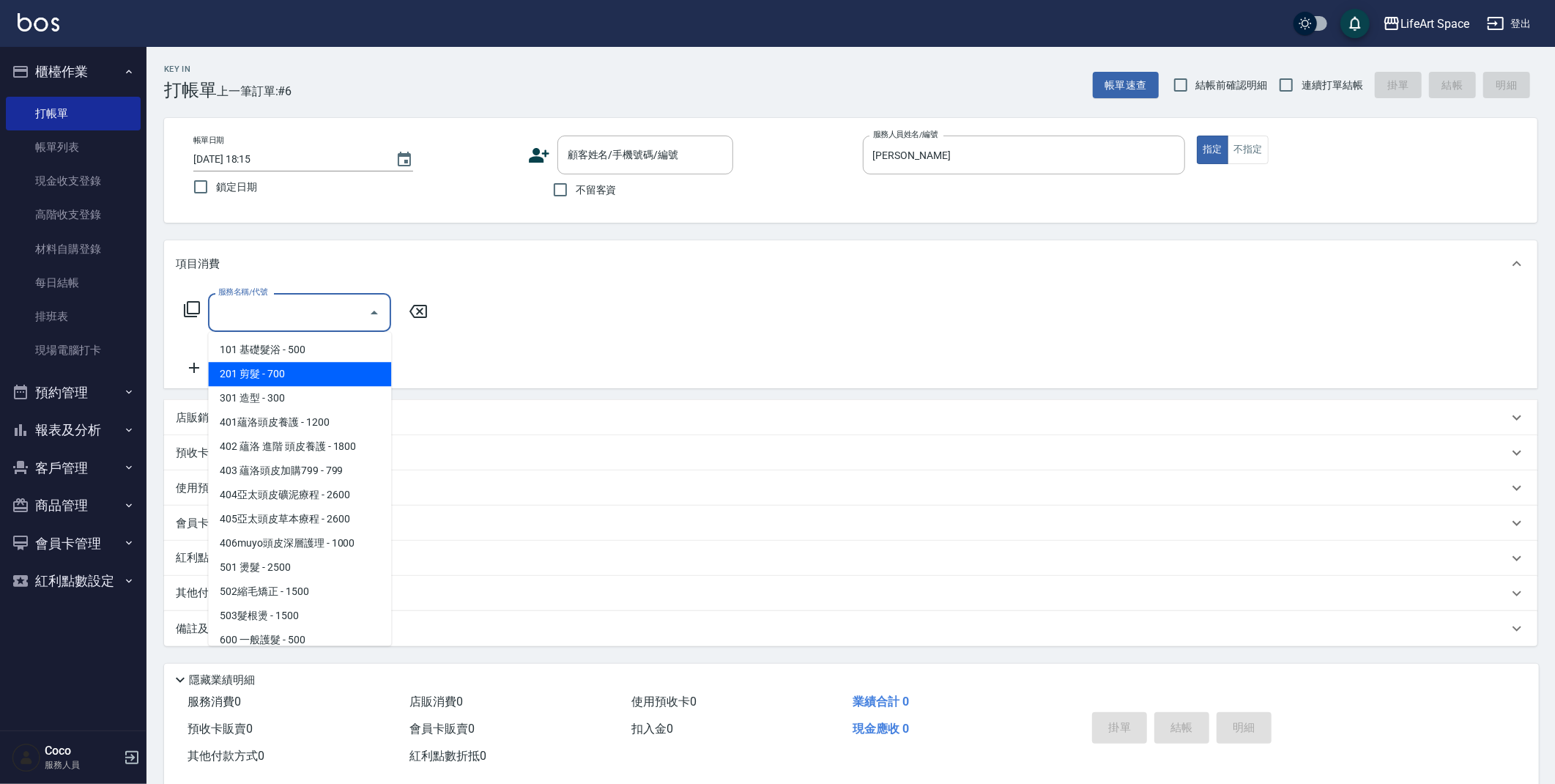
click at [320, 380] on span "201 剪髮 - 700" at bounding box center [299, 374] width 183 height 25
type input "201 剪髮(201)"
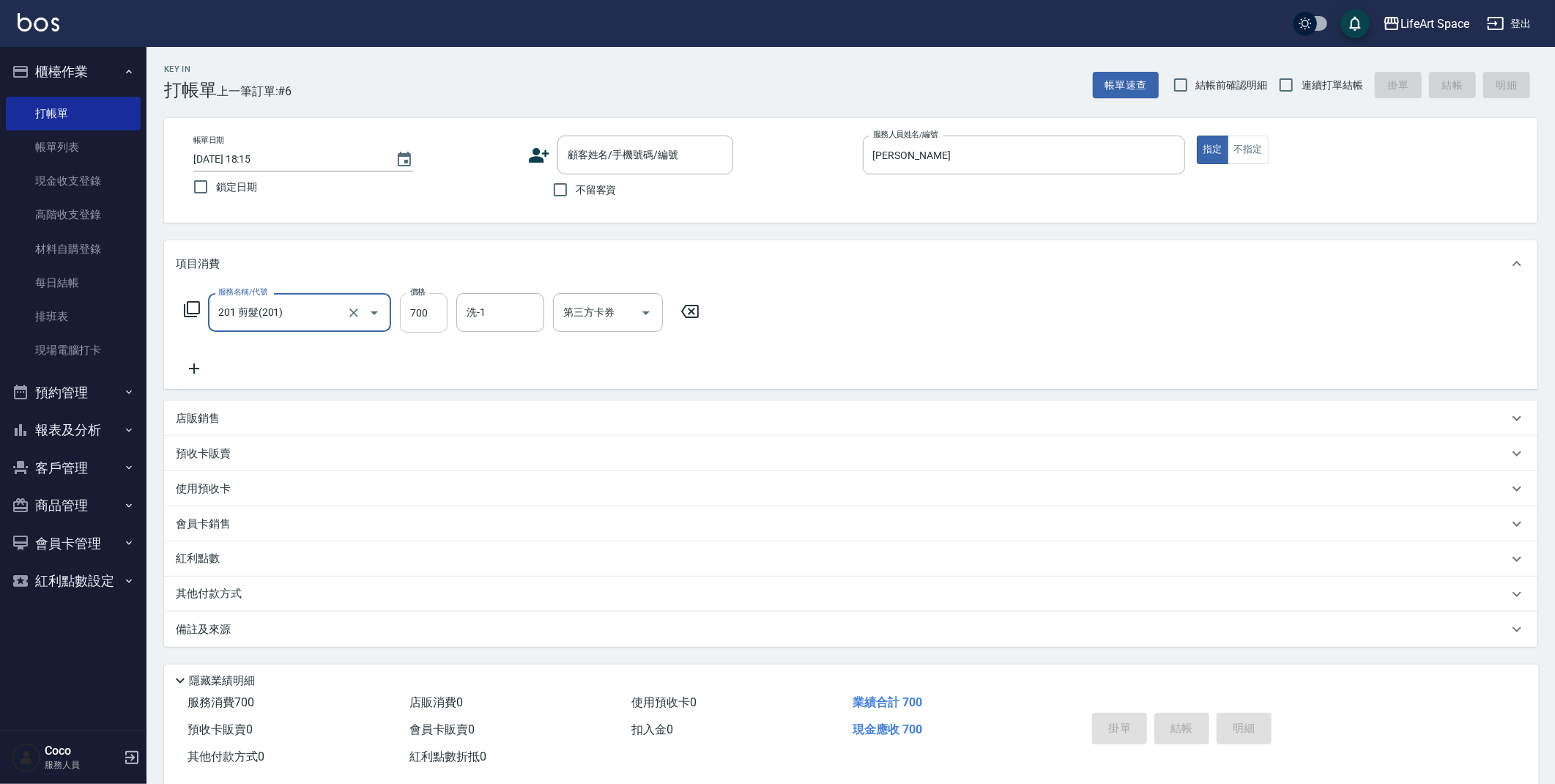
click at [432, 323] on input "700" at bounding box center [423, 312] width 47 height 39
click at [512, 325] on div "洗-1" at bounding box center [500, 311] width 88 height 38
type input "800"
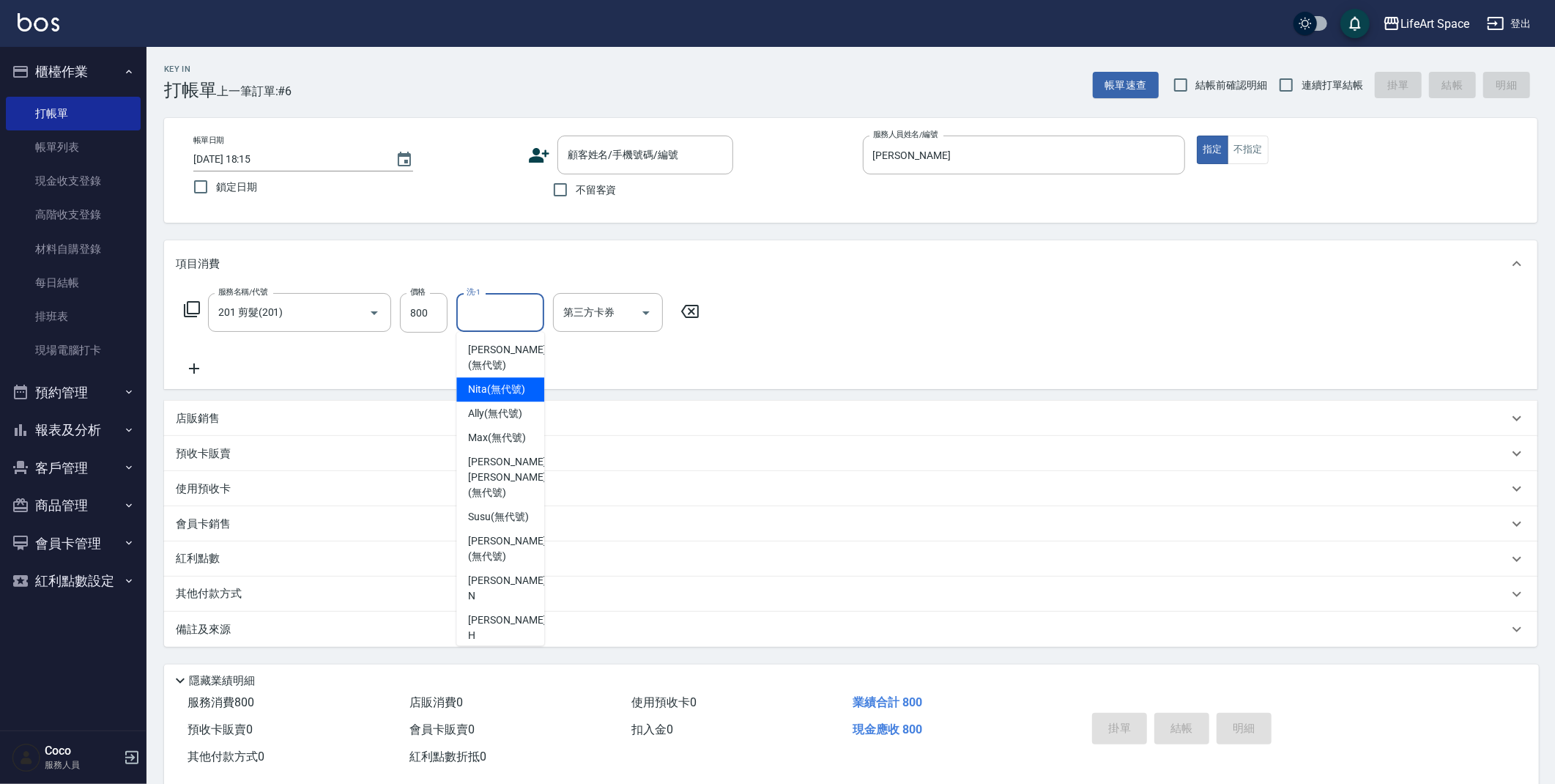
click at [500, 395] on span "Nita (無代號)" at bounding box center [496, 389] width 57 height 16
type input "Nita (無代號)"
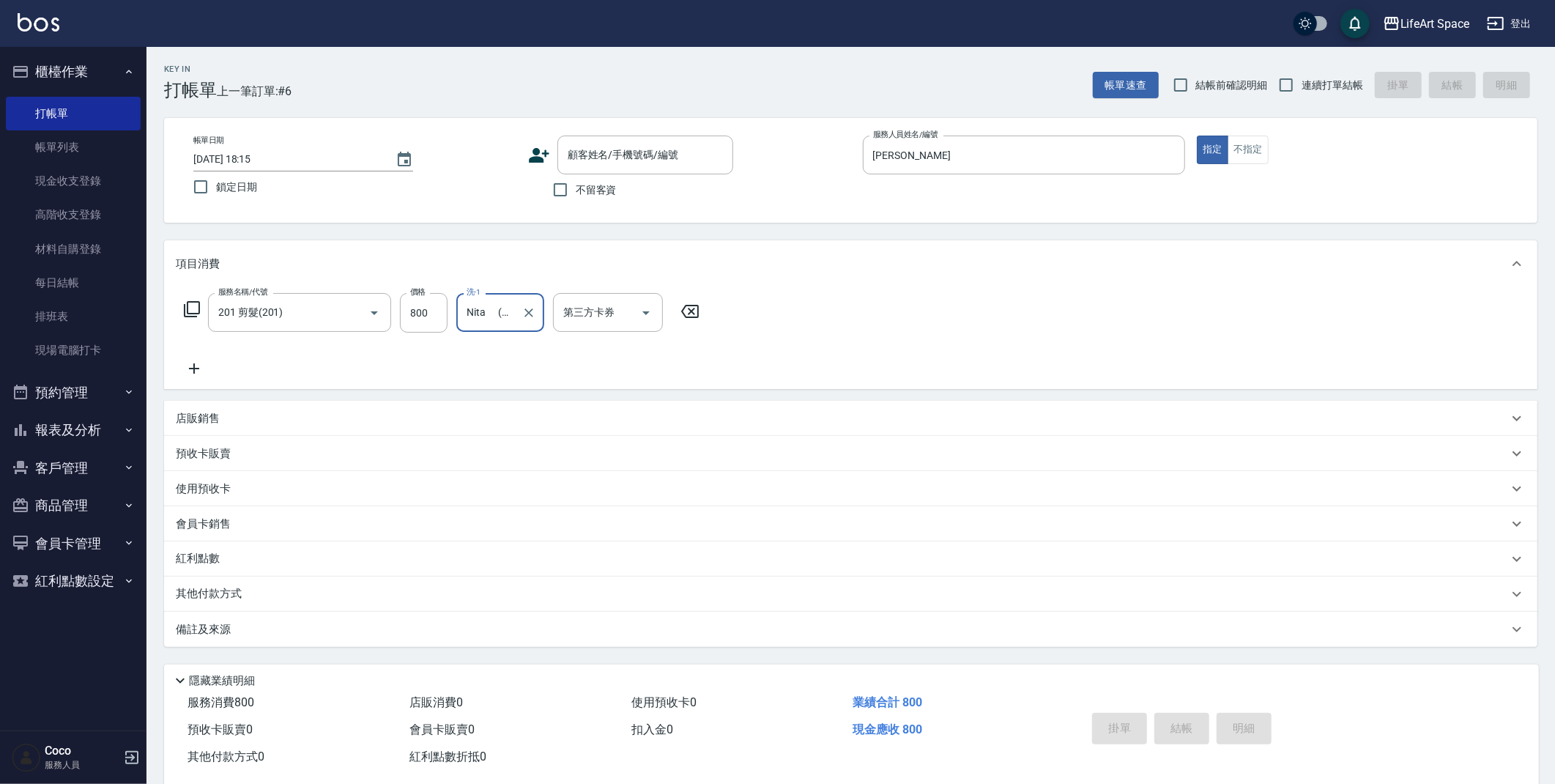
click at [260, 635] on div "備註及來源" at bounding box center [842, 629] width 1333 height 16
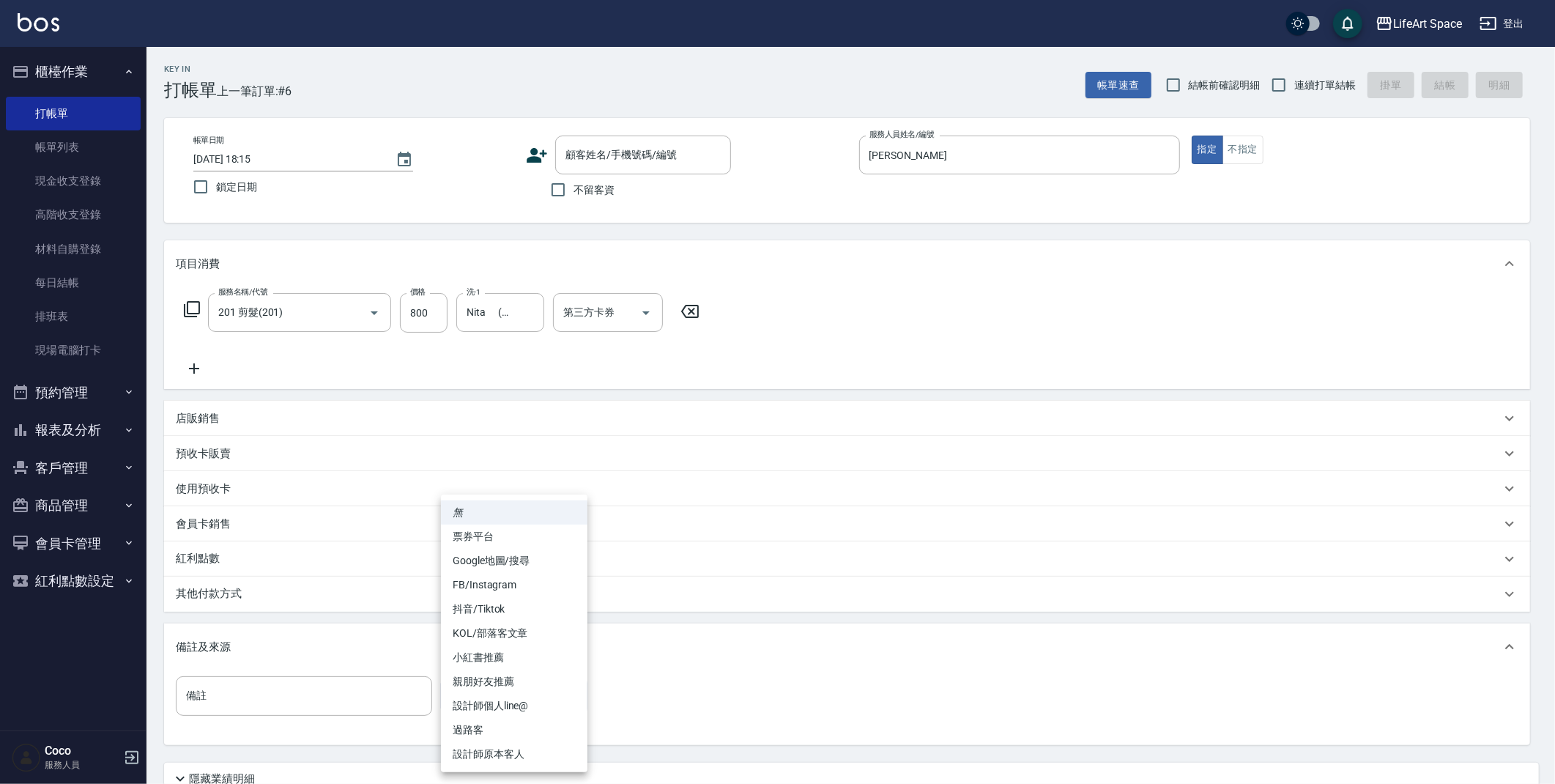
click at [503, 692] on body "LifeArt Space 登出 櫃檯作業 打帳單 帳單列表 現金收支登錄 高階收支登錄 材料自購登錄 每日結帳 排班表 現場電腦打卡 預約管理 預約管理 單…" at bounding box center [778, 452] width 1555 height 904
click at [518, 755] on li "設計師原本客人" at bounding box center [513, 755] width 146 height 25
type input "設計師原本客人"
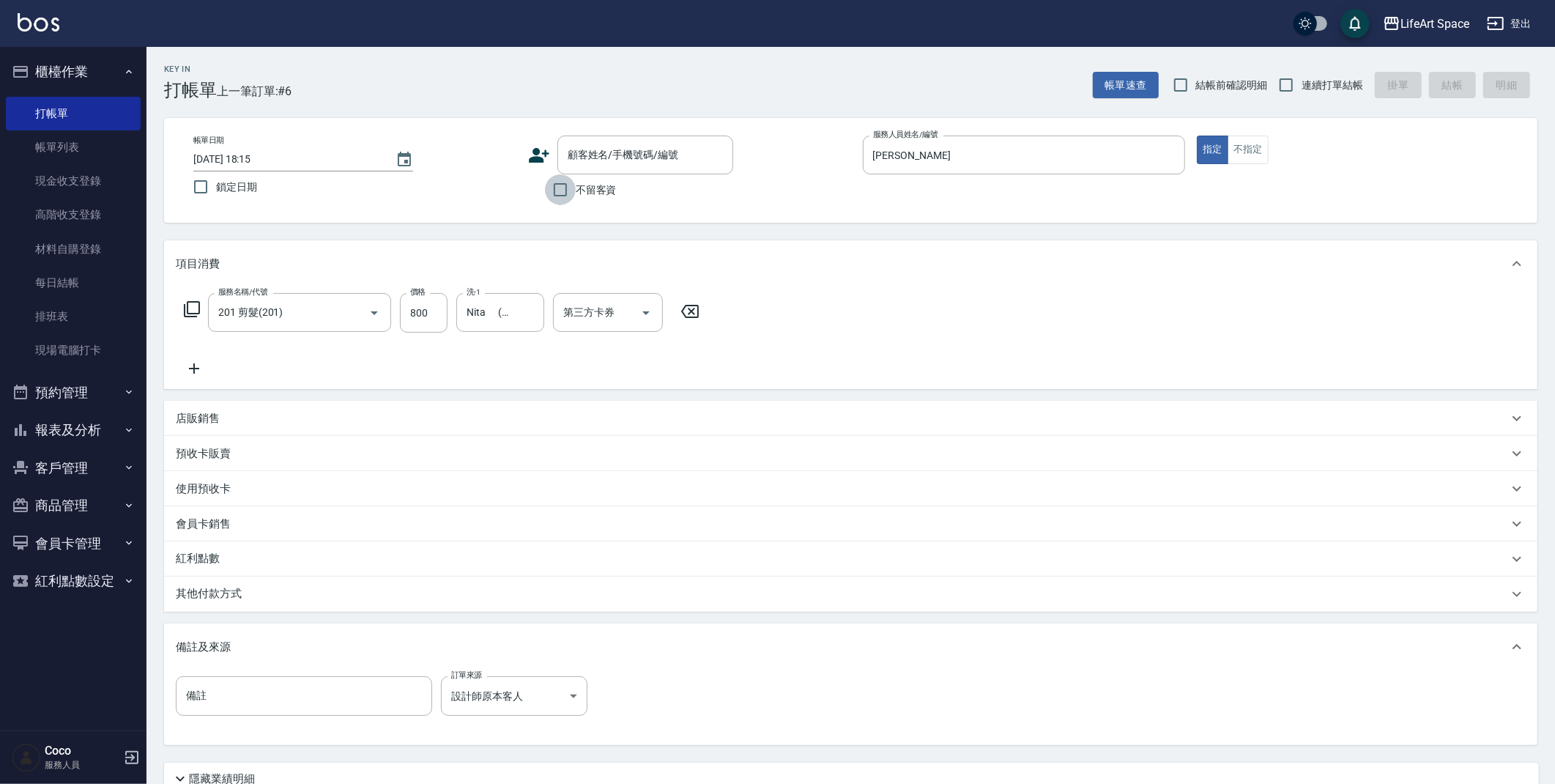
click at [559, 183] on input "不留客資" at bounding box center [561, 190] width 31 height 31
checkbox input "true"
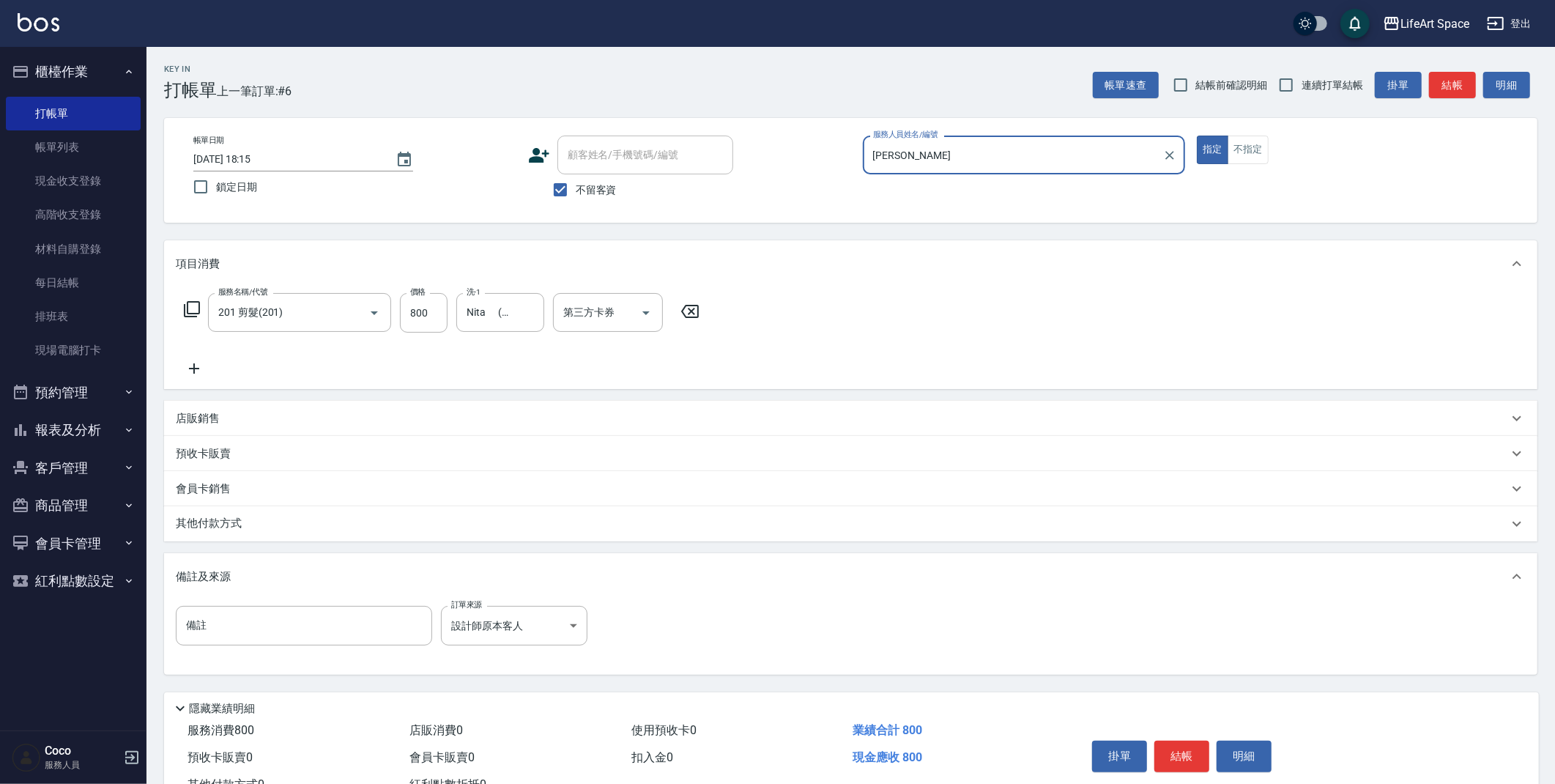
scroll to position [54, 0]
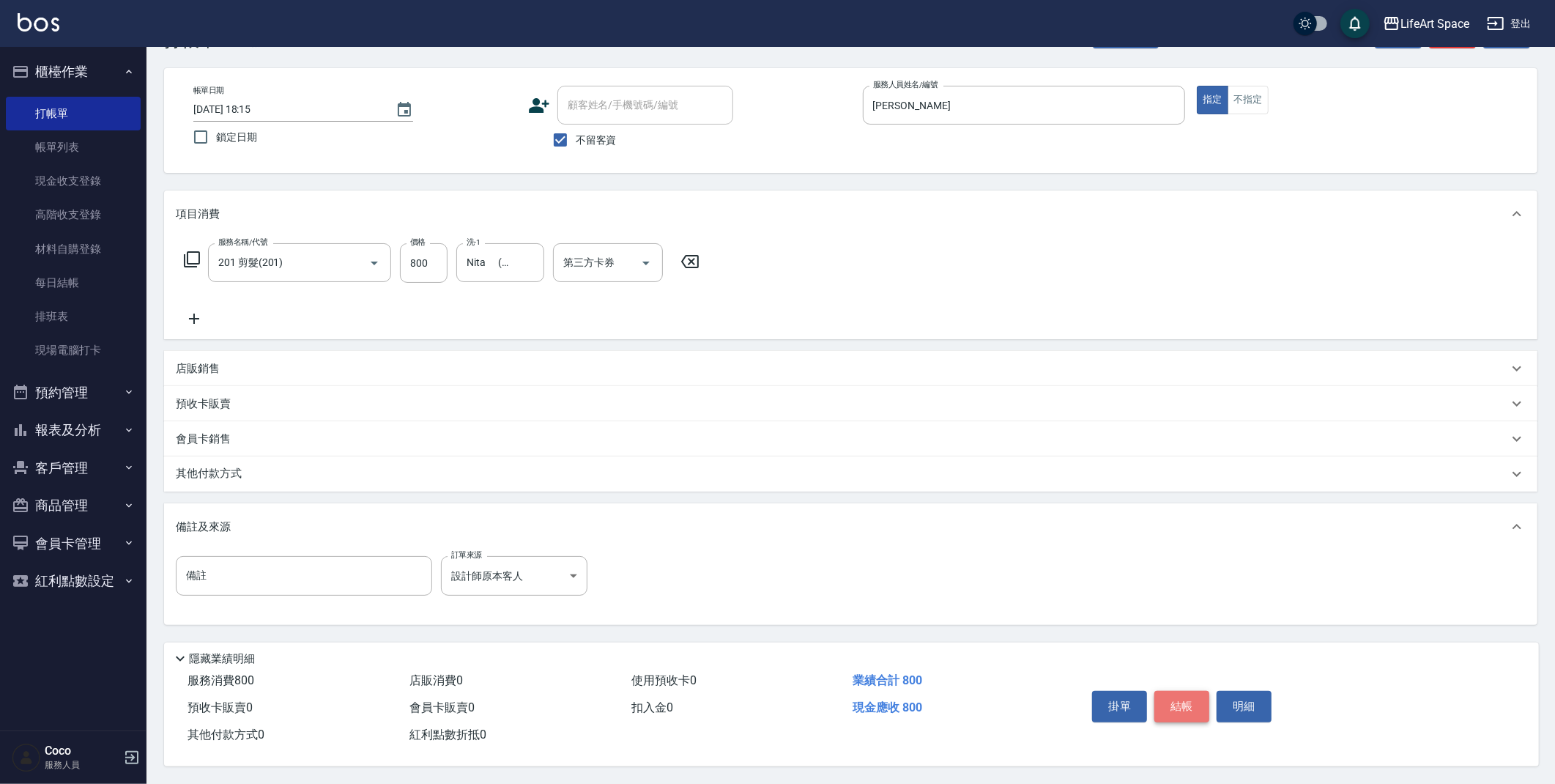
click at [1179, 700] on button "結帳" at bounding box center [1181, 706] width 55 height 31
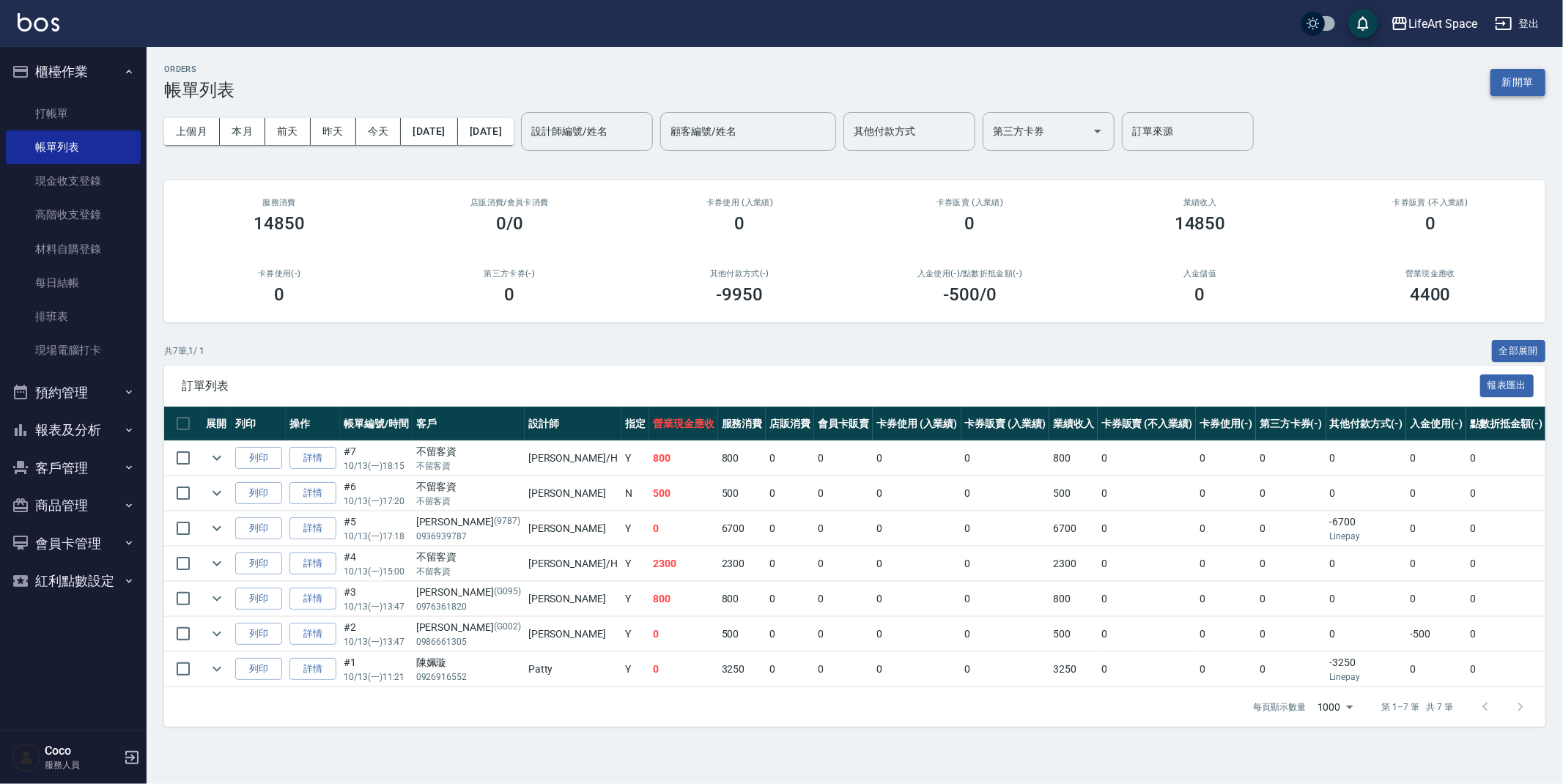
click at [1517, 80] on button "新開單" at bounding box center [1517, 82] width 55 height 27
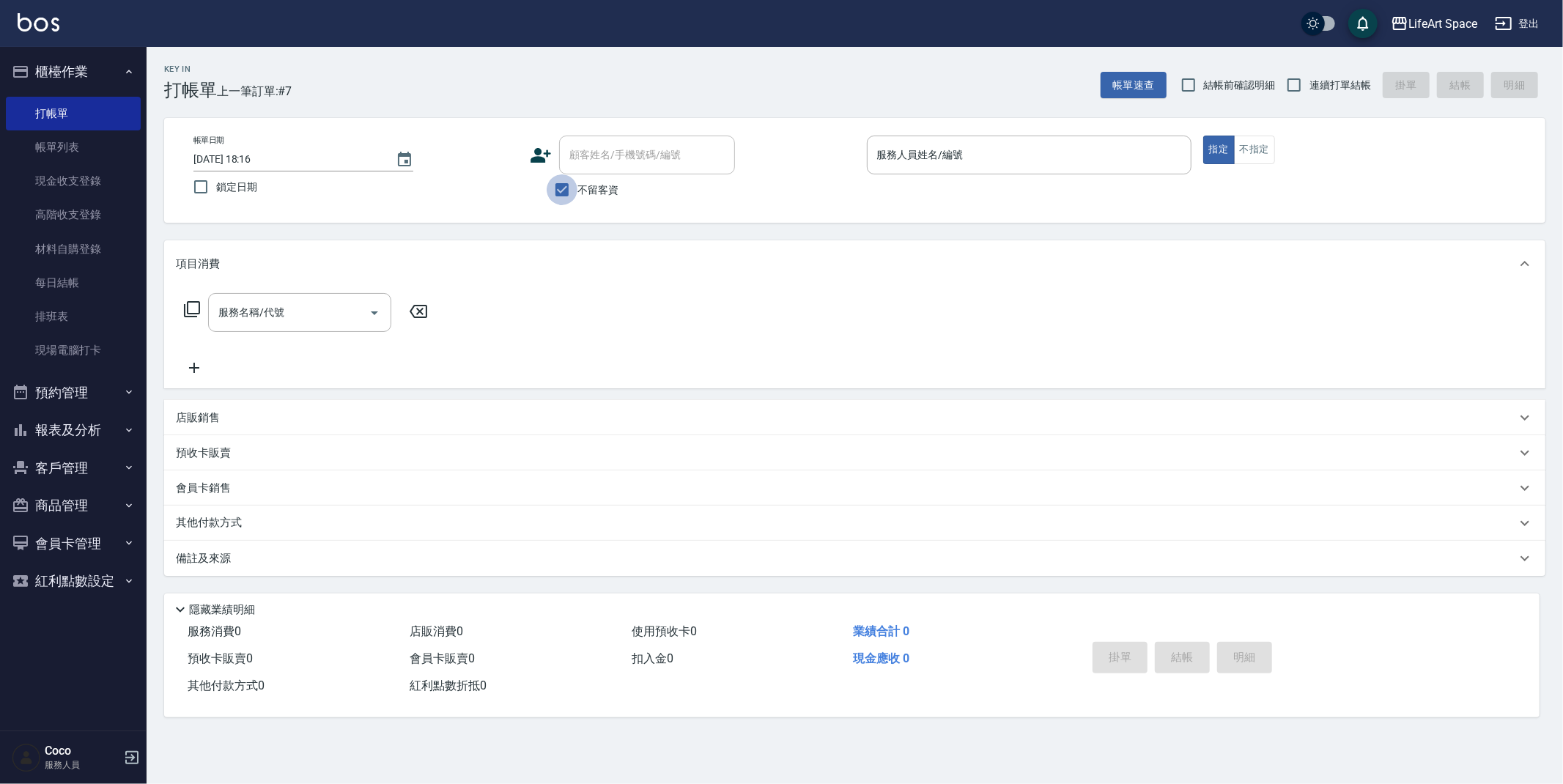
click at [573, 187] on input "不留客資" at bounding box center [562, 190] width 31 height 31
checkbox input "false"
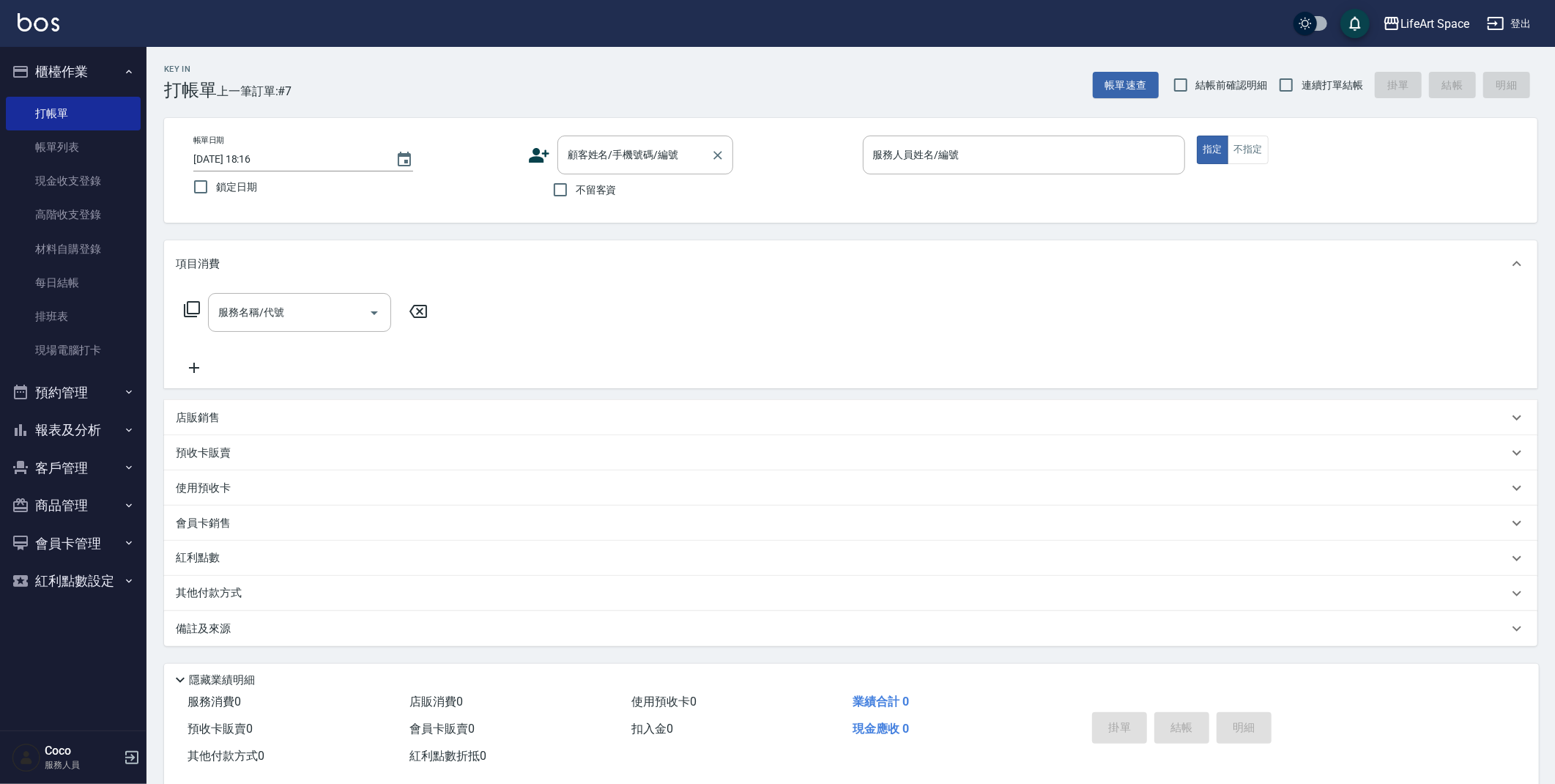
click at [656, 155] on input "顧客姓名/手機號碼/編號" at bounding box center [634, 155] width 141 height 25
type input "f"
type input "u"
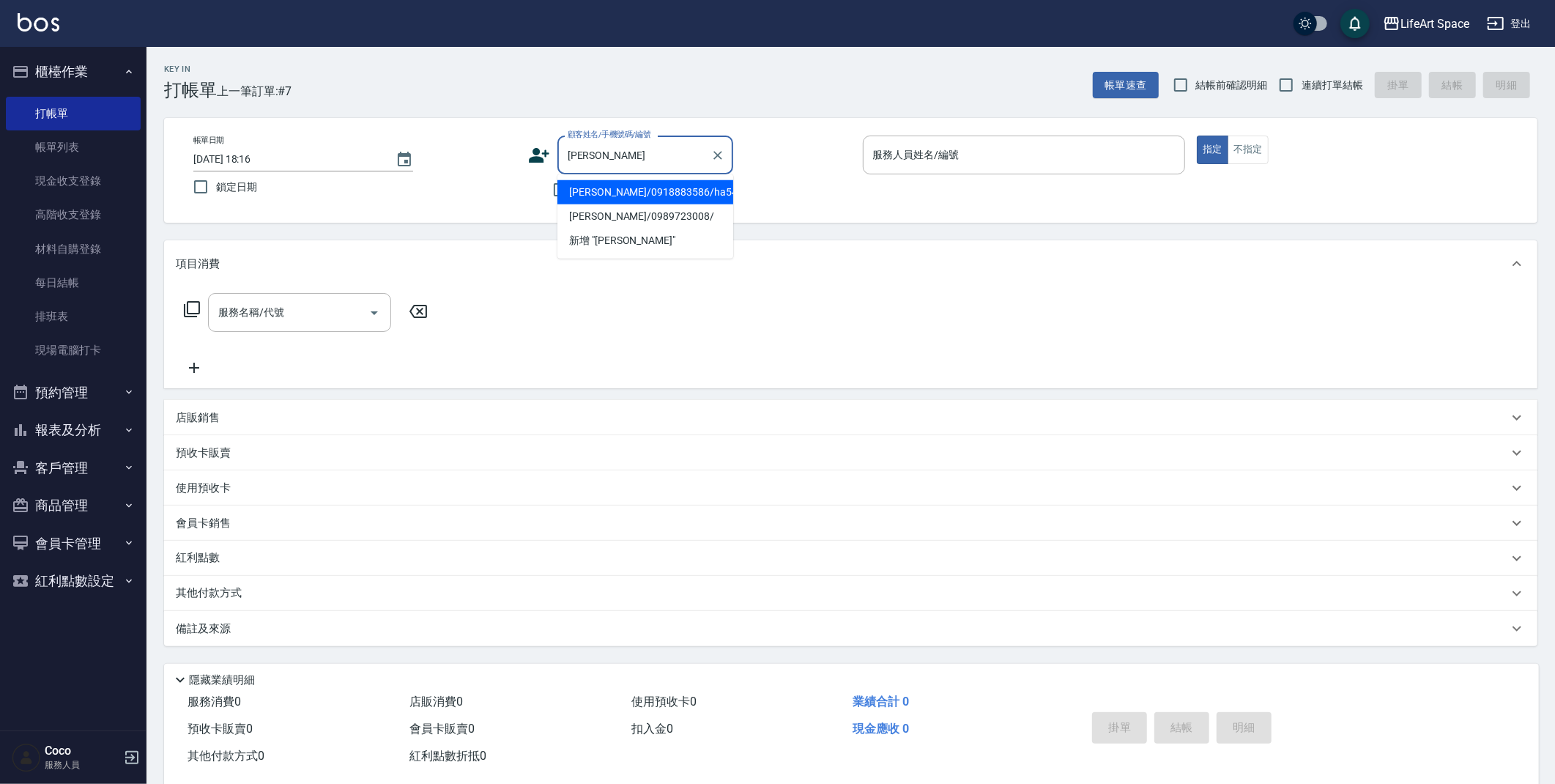
click at [674, 189] on li "[PERSON_NAME]/0918883586/ha545" at bounding box center [645, 192] width 176 height 25
type input "[PERSON_NAME]/0918883586/ha545"
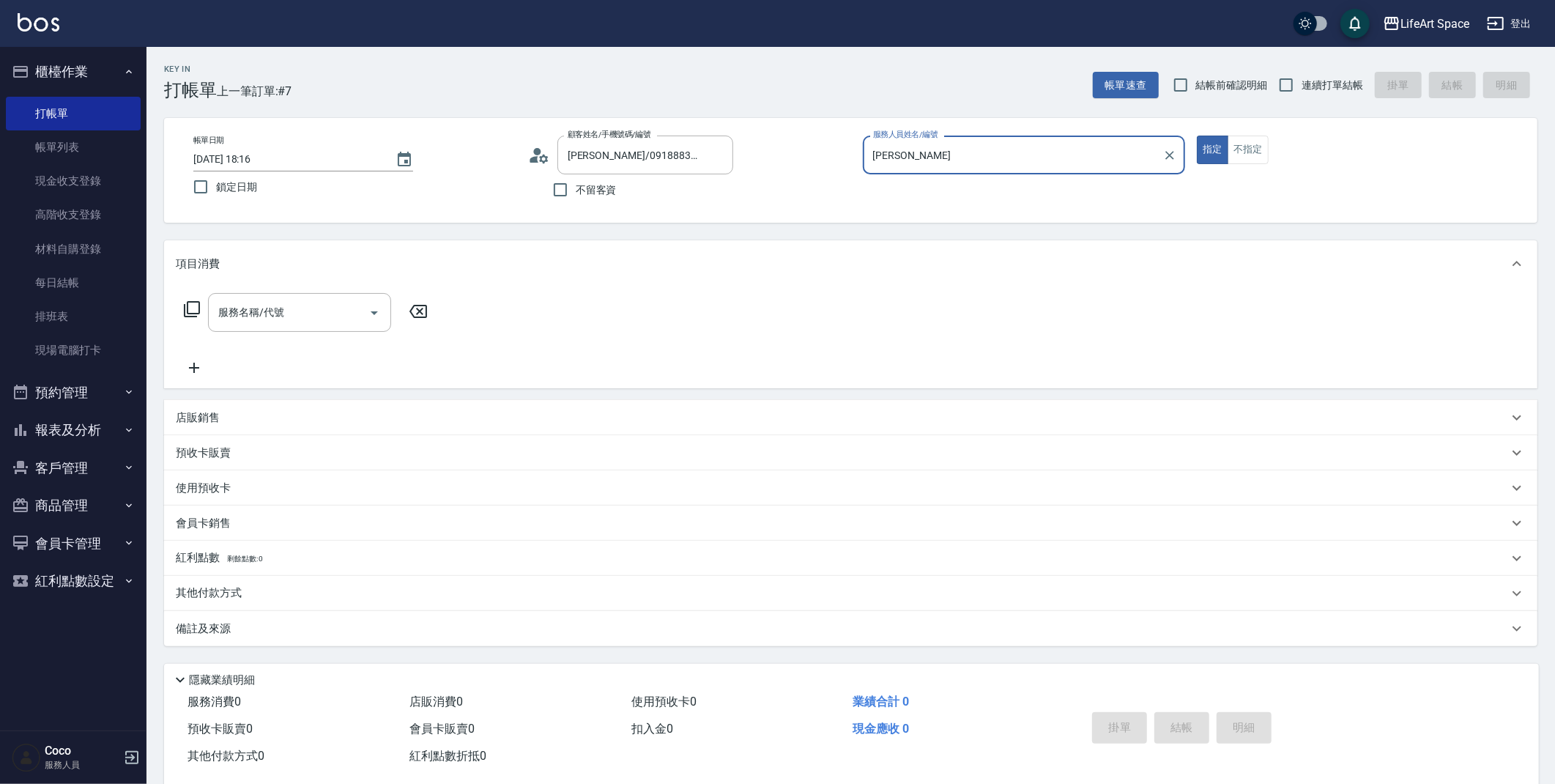
type input "[PERSON_NAME]"
click at [313, 306] on input "服務名稱/代號" at bounding box center [288, 311] width 148 height 25
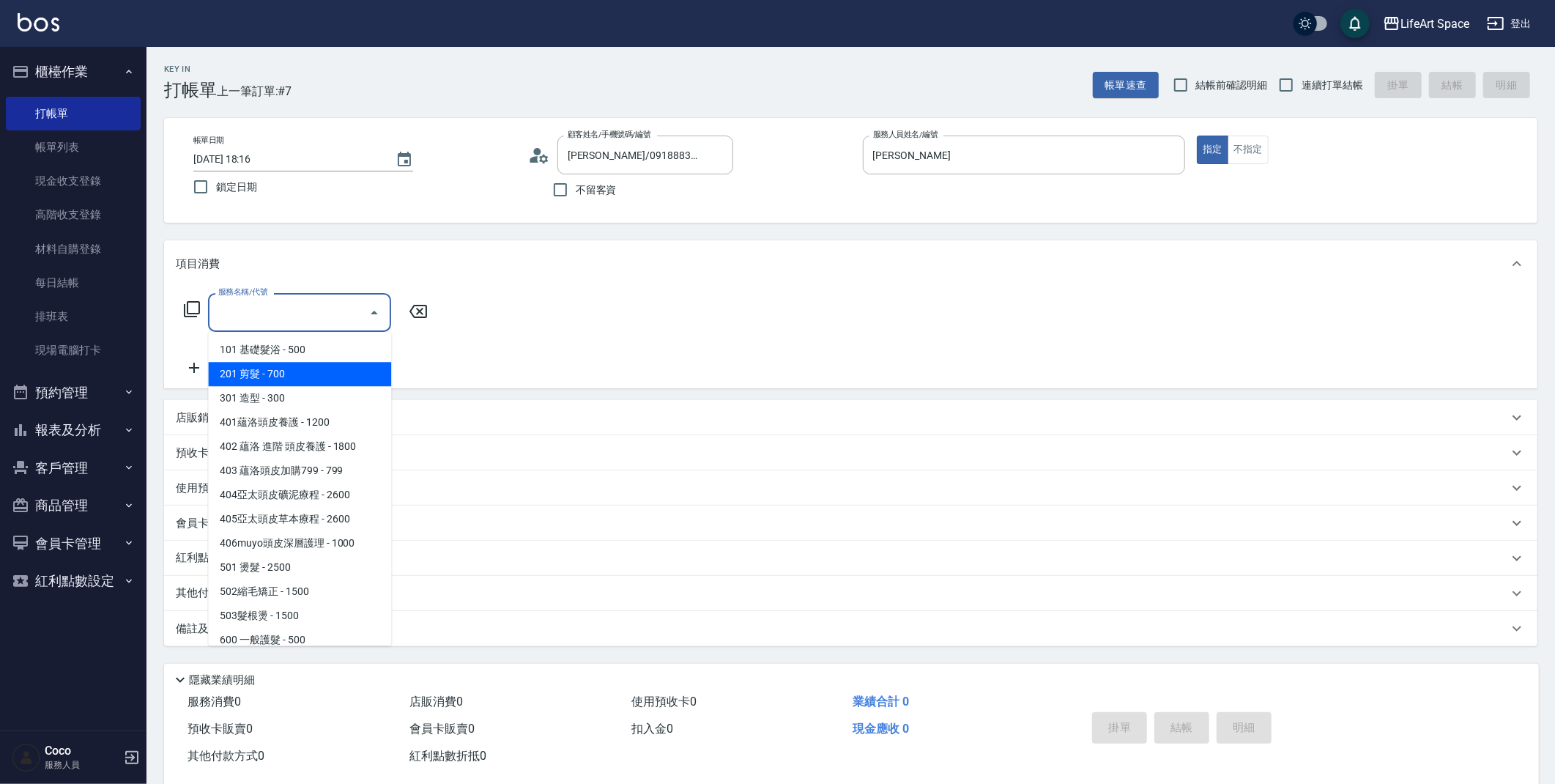
click at [312, 370] on span "201 剪髮 - 700" at bounding box center [299, 374] width 183 height 25
type input "201 剪髮(201)"
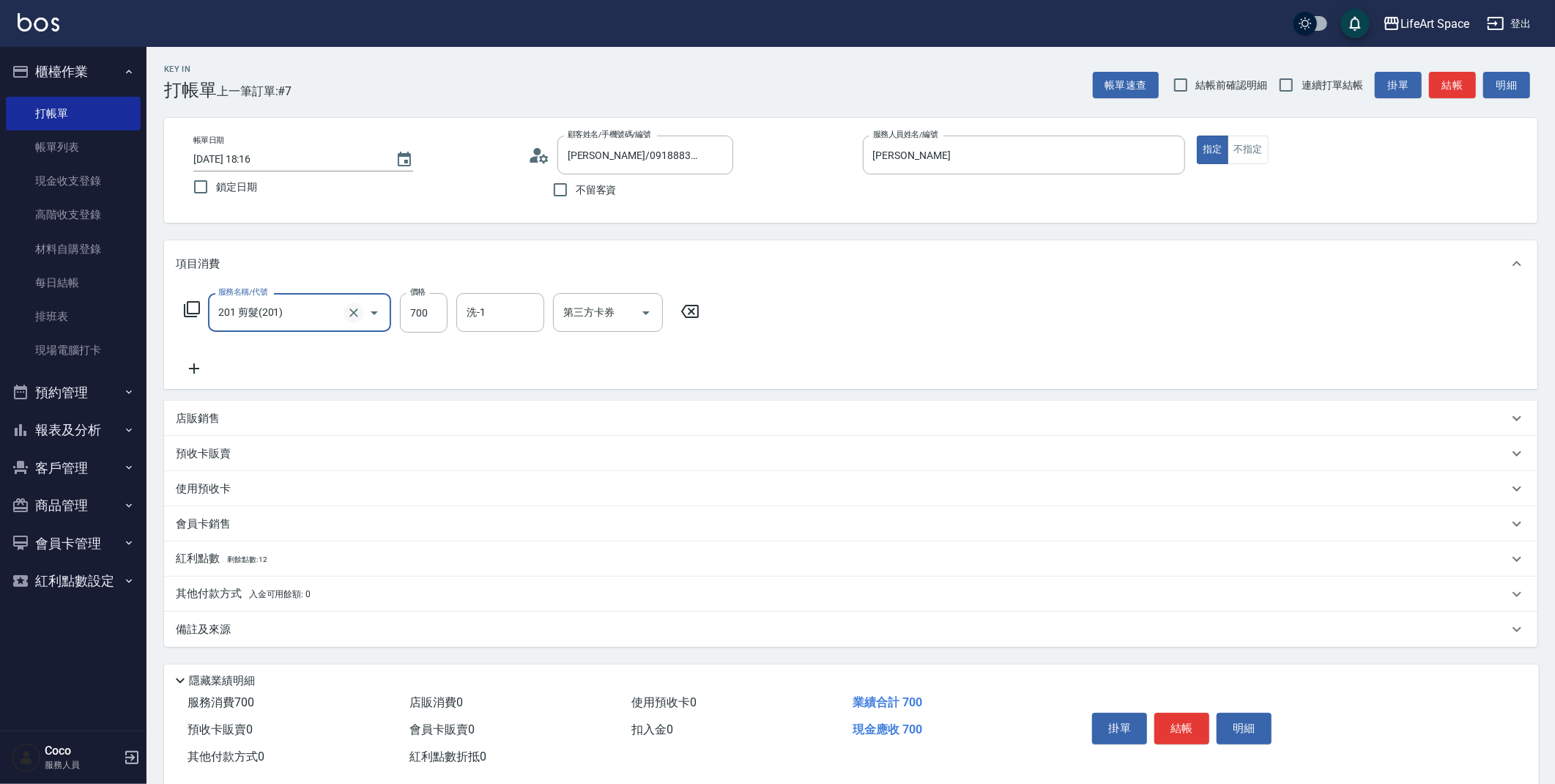
click at [352, 306] on icon "Clear" at bounding box center [354, 313] width 15 height 15
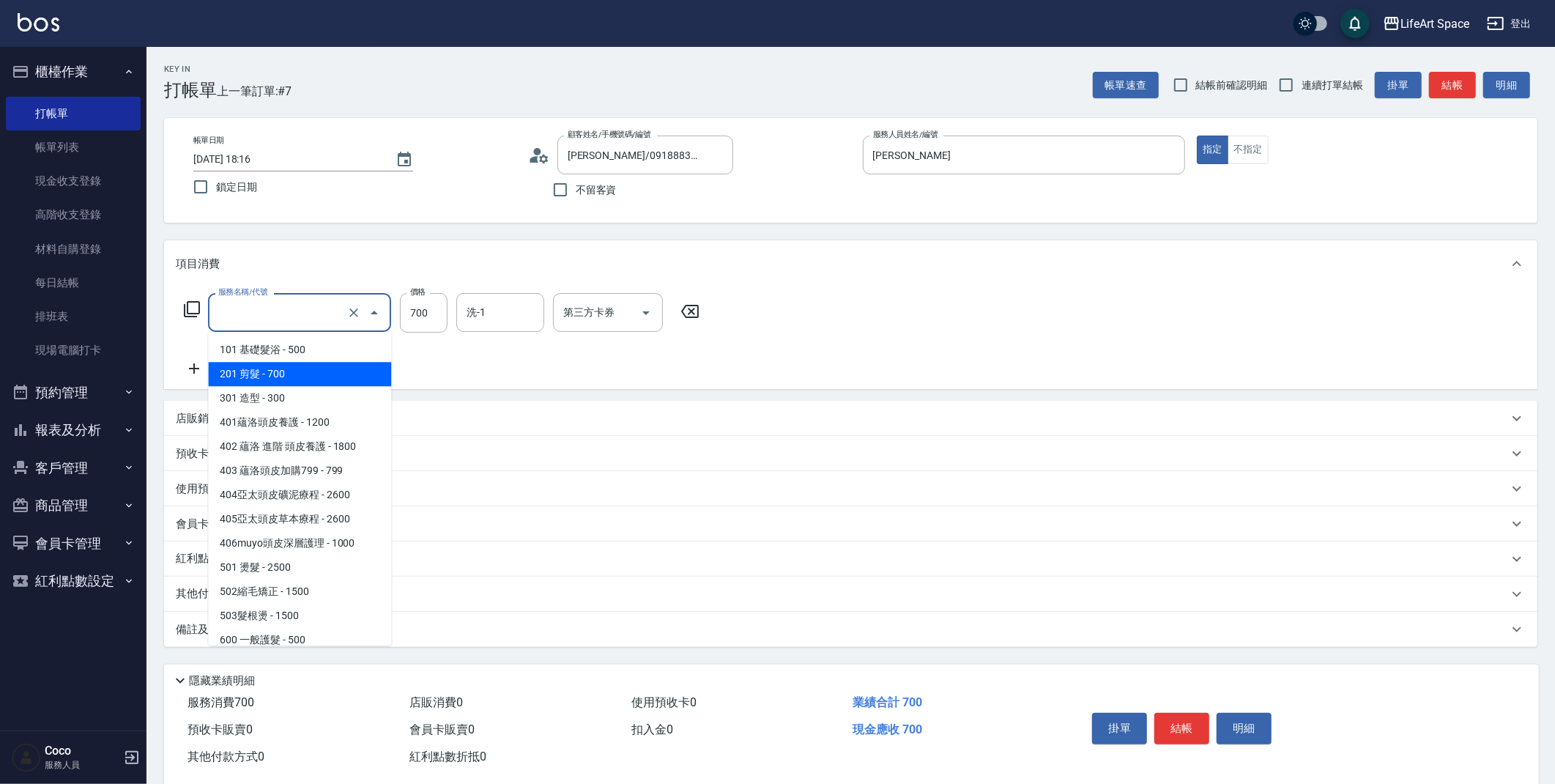
click at [311, 307] on input "服務名稱/代號" at bounding box center [279, 311] width 129 height 25
click at [306, 348] on span "101 基礎髮浴 - 500" at bounding box center [299, 350] width 183 height 25
type input "101 基礎髮浴 (101)"
type input "500"
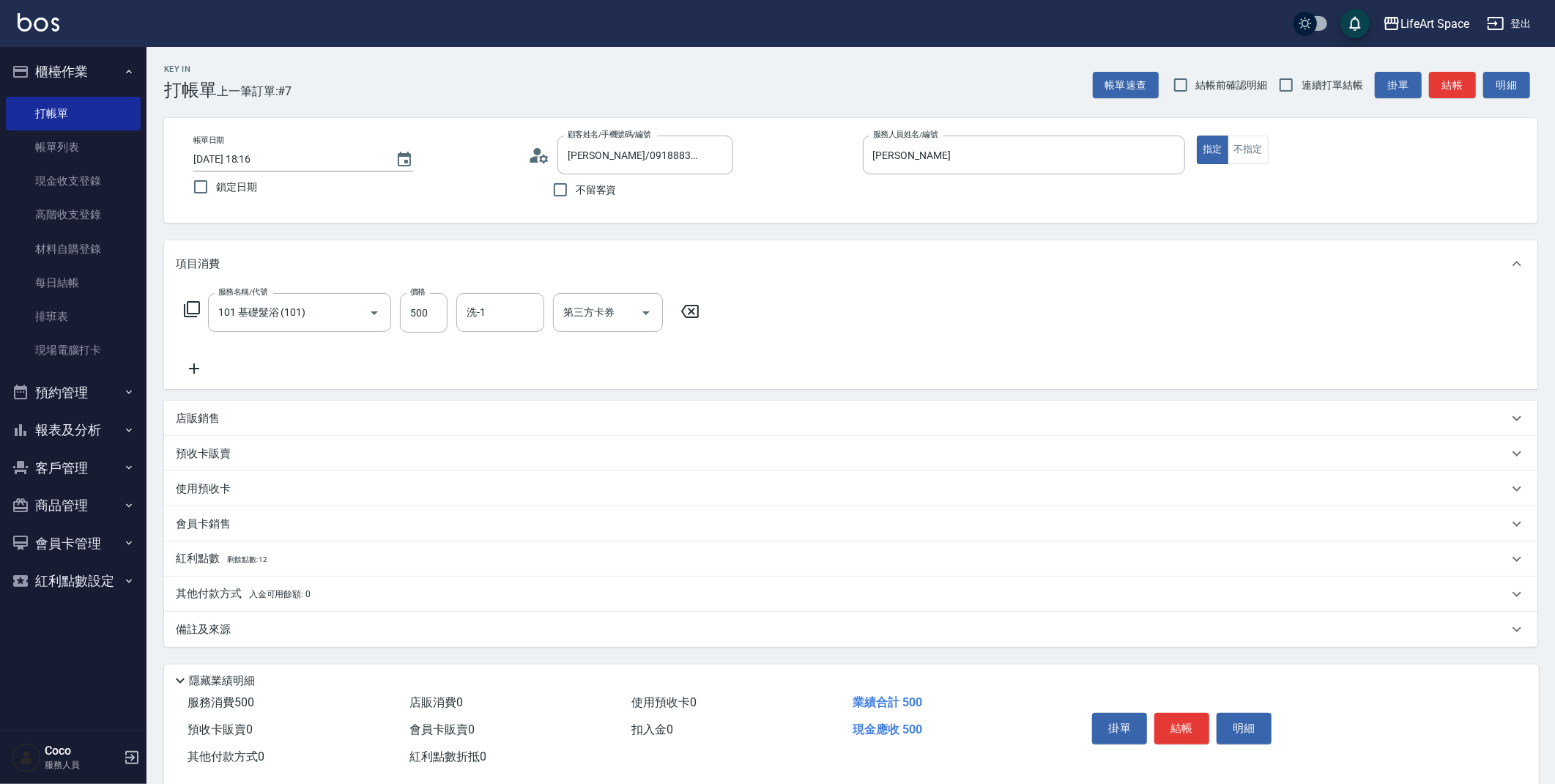
click at [298, 627] on div "備註及來源" at bounding box center [842, 629] width 1333 height 16
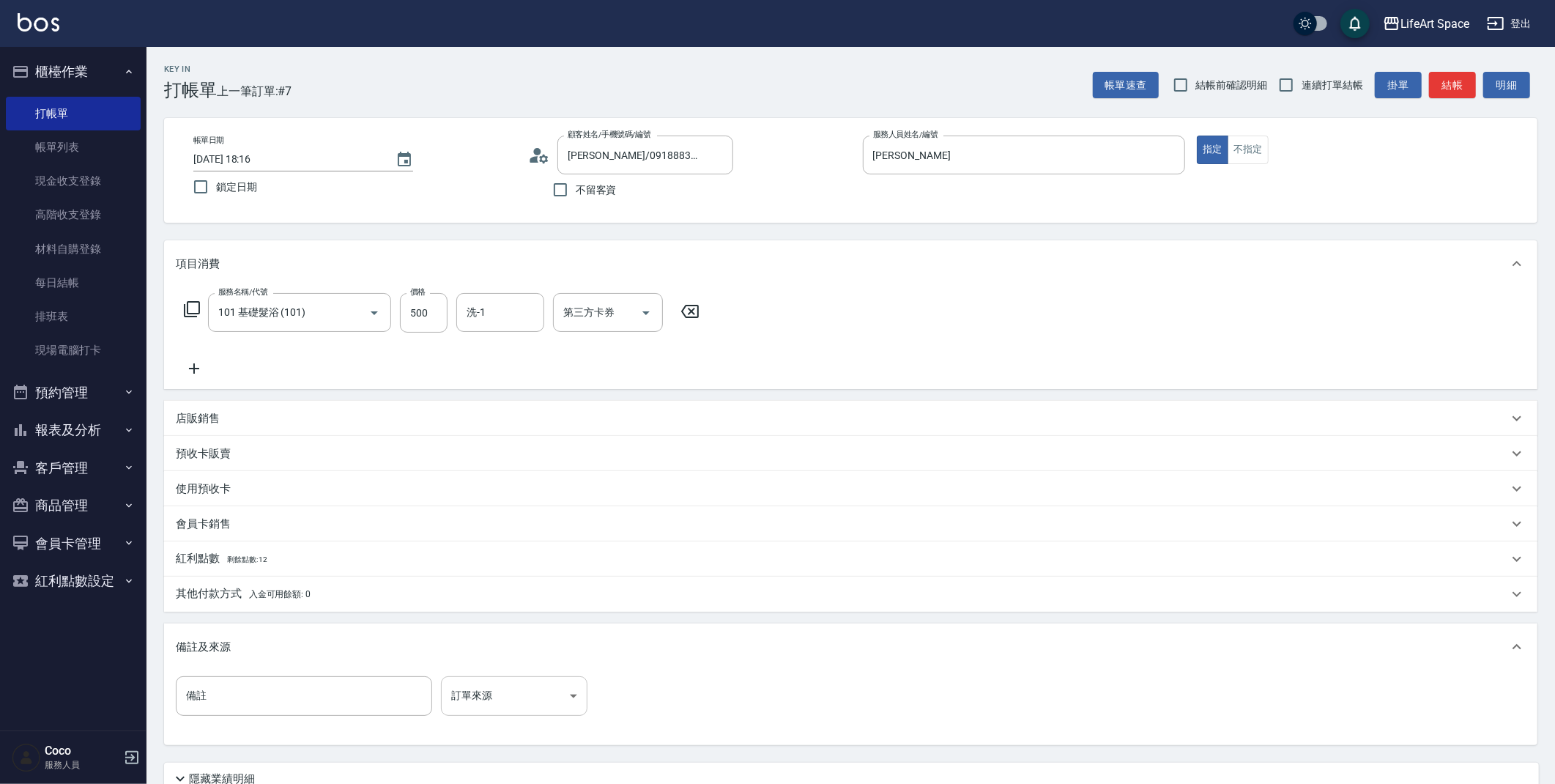
click at [565, 682] on body "LifeArt Space 登出 櫃檯作業 打帳單 帳單列表 現金收支登錄 高階收支登錄 材料自購登錄 每日結帳 排班表 現場電腦打卡 預約管理 預約管理 單…" at bounding box center [778, 452] width 1555 height 904
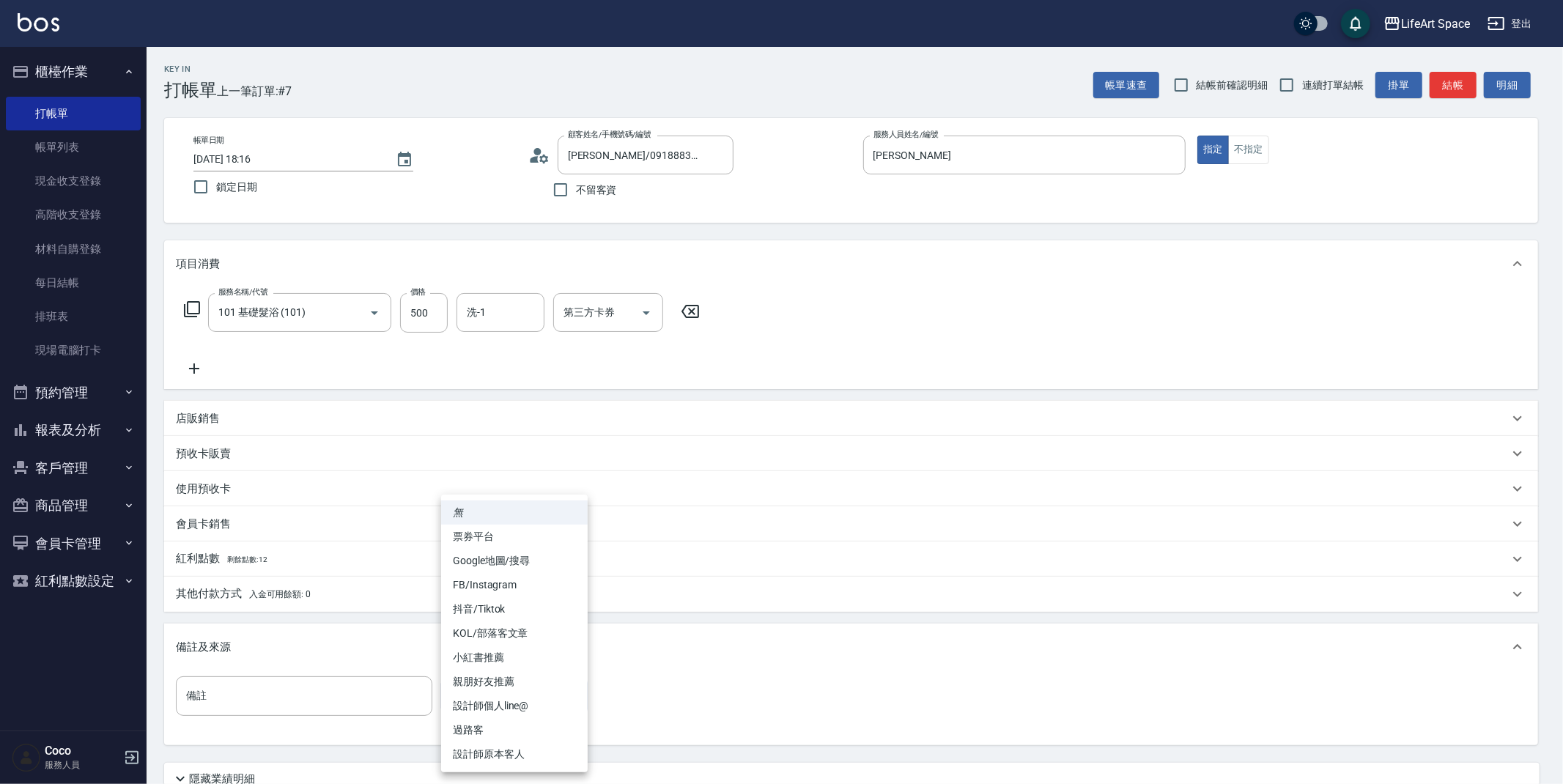
click at [509, 757] on li "設計師原本客人" at bounding box center [514, 755] width 146 height 25
type input "設計師原本客人"
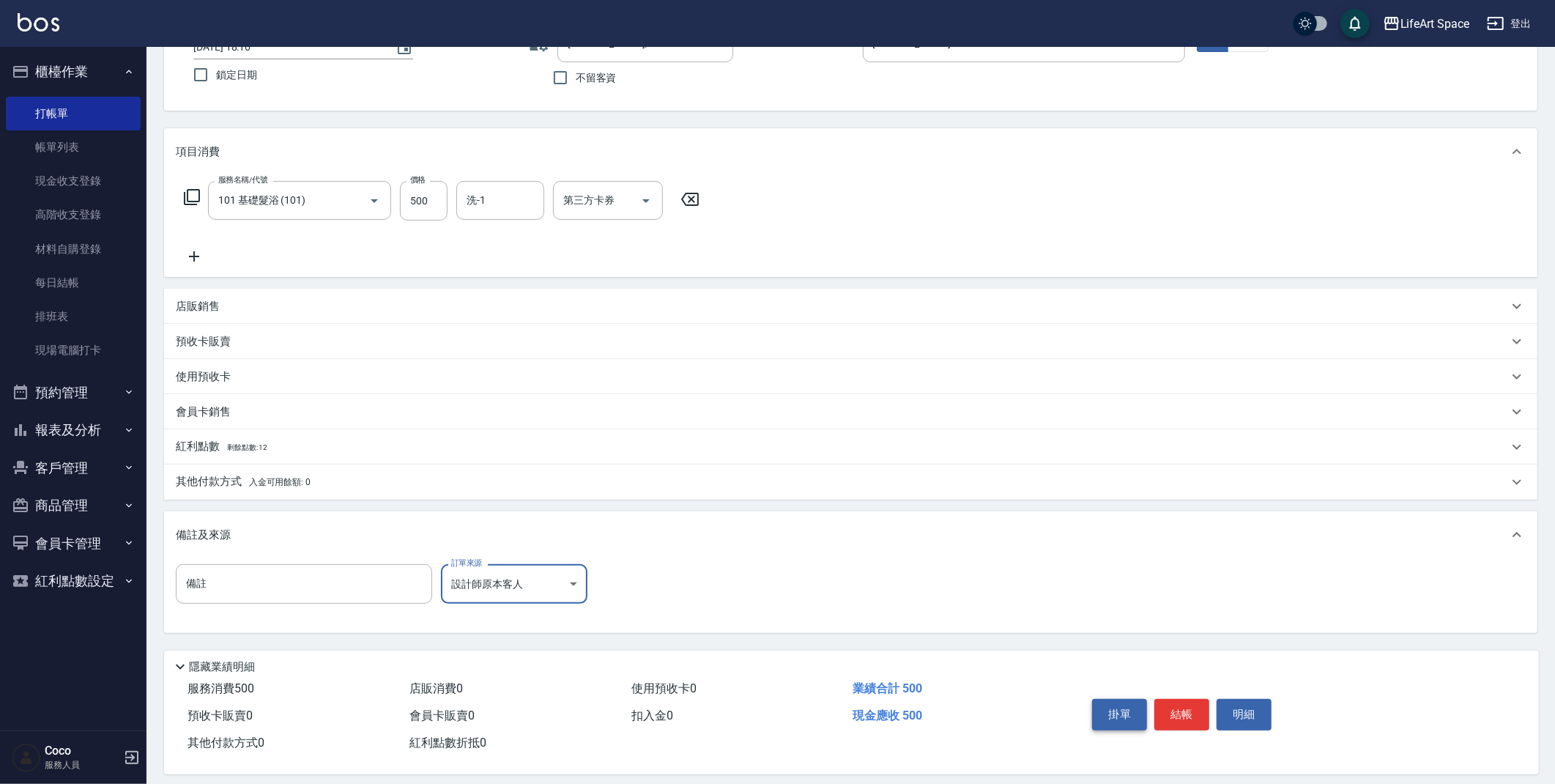
scroll to position [125, 0]
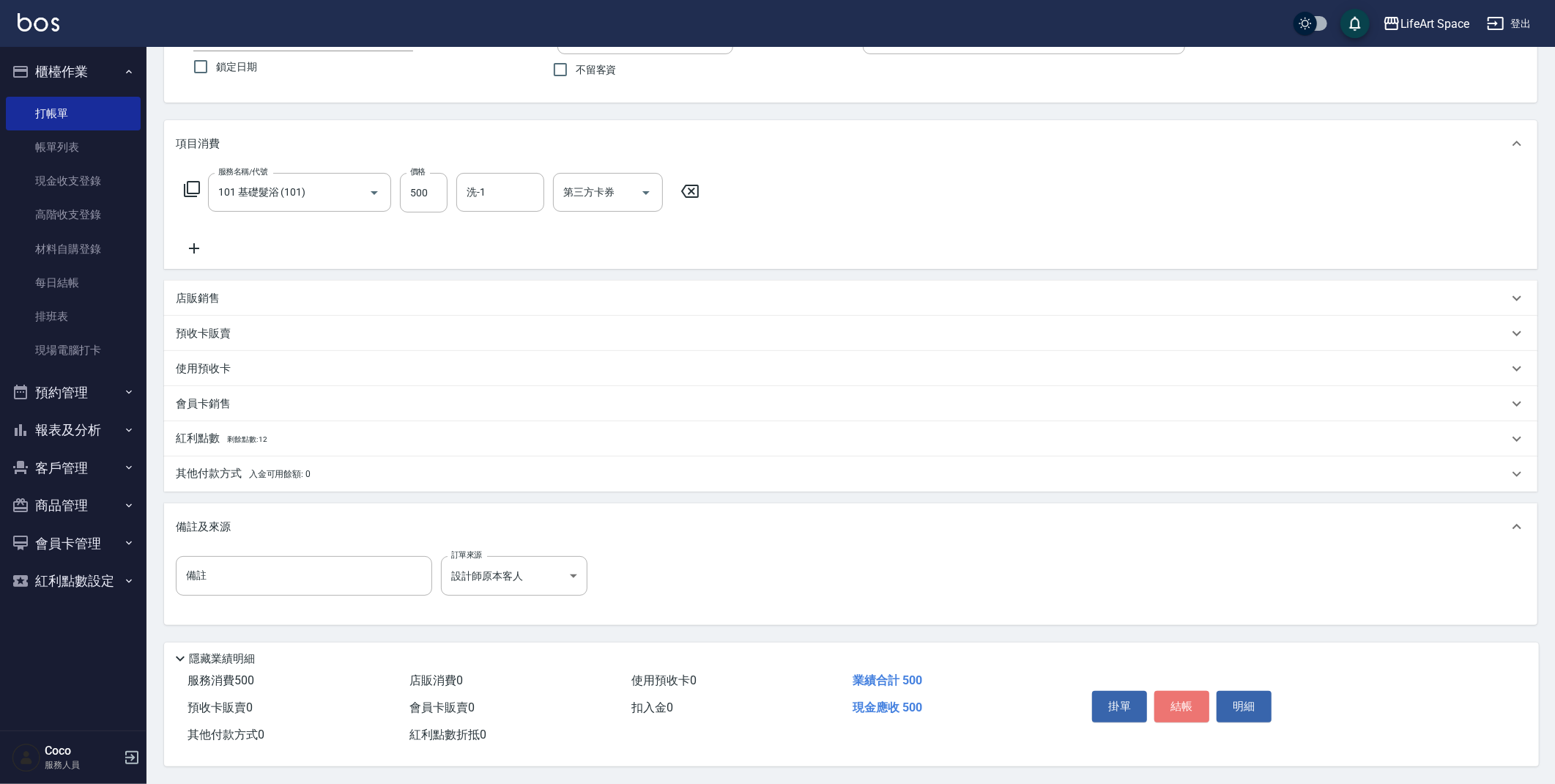
click at [1182, 697] on button "結帳" at bounding box center [1181, 706] width 55 height 31
